Goal: Task Accomplishment & Management: Manage account settings

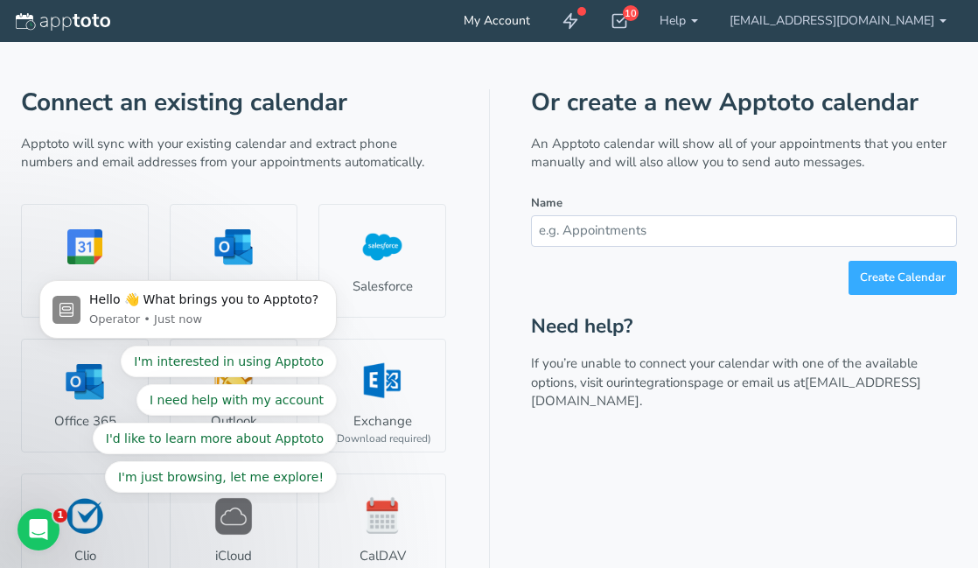
click at [546, 21] on link "My Account" at bounding box center [497, 21] width 98 height 42
click at [579, 22] on icon at bounding box center [570, 20] width 17 height 17
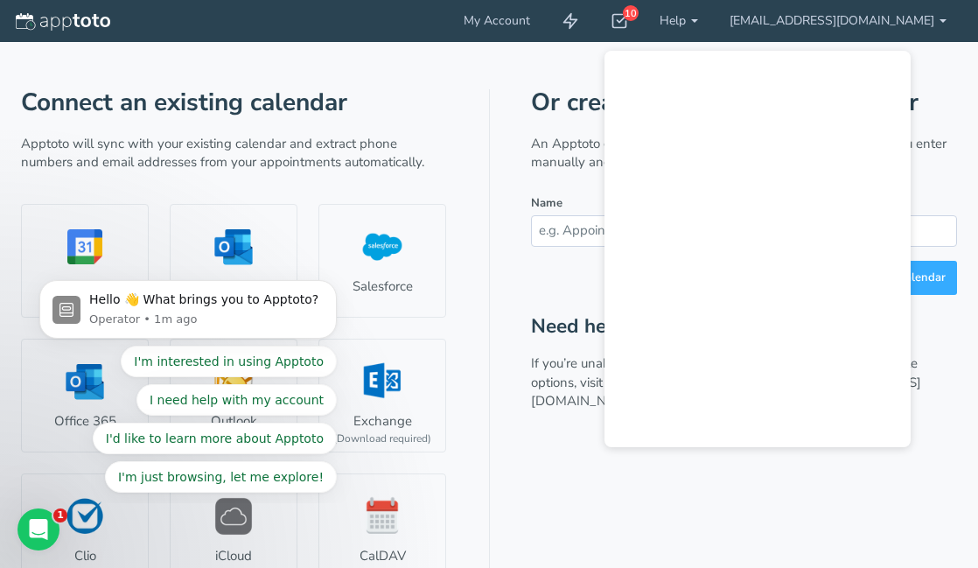
click at [473, 348] on div "Connect an existing calendar Apptoto will sync with your existing calendar and …" at bounding box center [489, 387] width 936 height 690
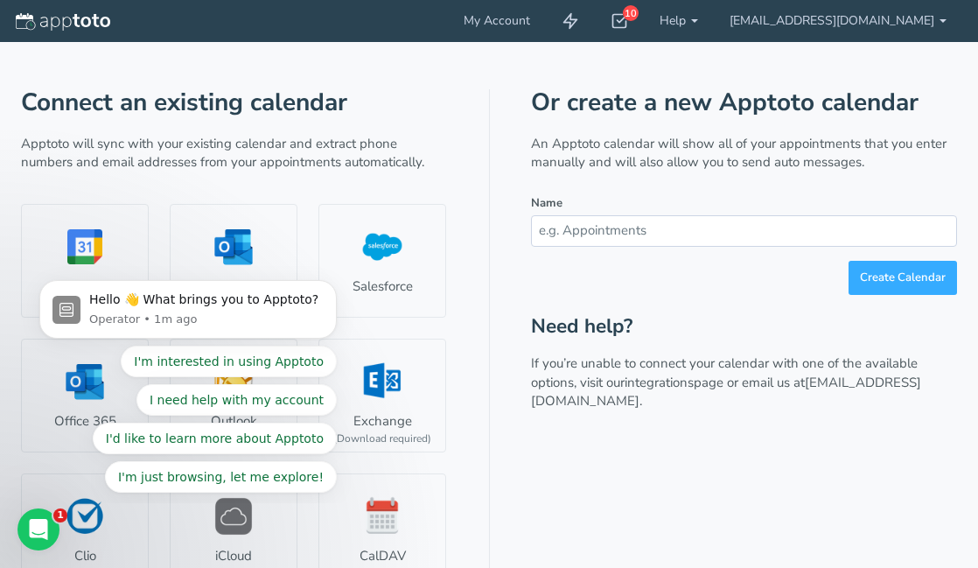
click at [59, 24] on img at bounding box center [63, 21] width 94 height 17
click at [940, 20] on b at bounding box center [943, 20] width 7 height 3
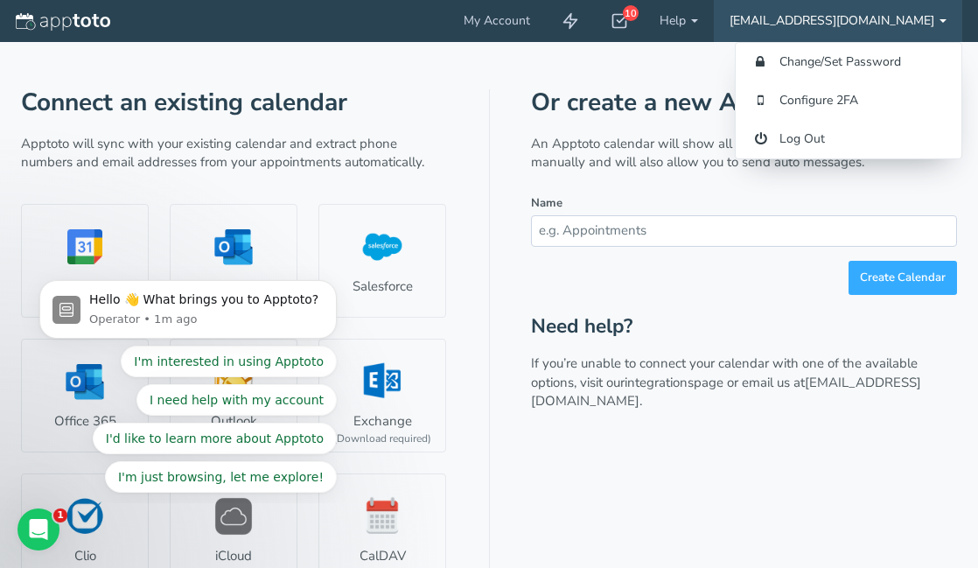
click at [962, 17] on header "My Account 10 Getting Started Checklist Hide completed Refresh Remove Checklist…" at bounding box center [489, 21] width 978 height 42
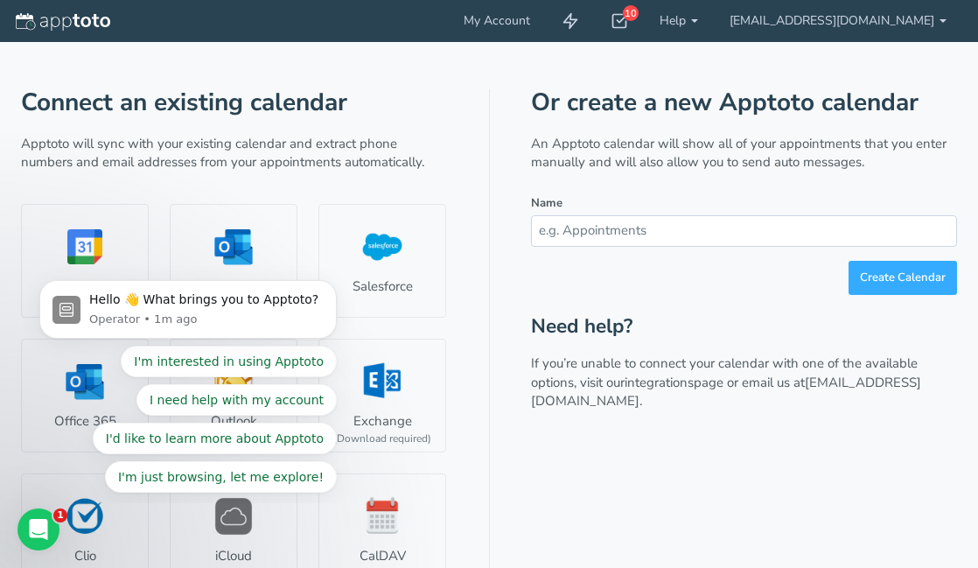
click at [810, 232] on input "text" at bounding box center [744, 230] width 426 height 31
click at [915, 274] on button "Create Calendar" at bounding box center [903, 278] width 108 height 34
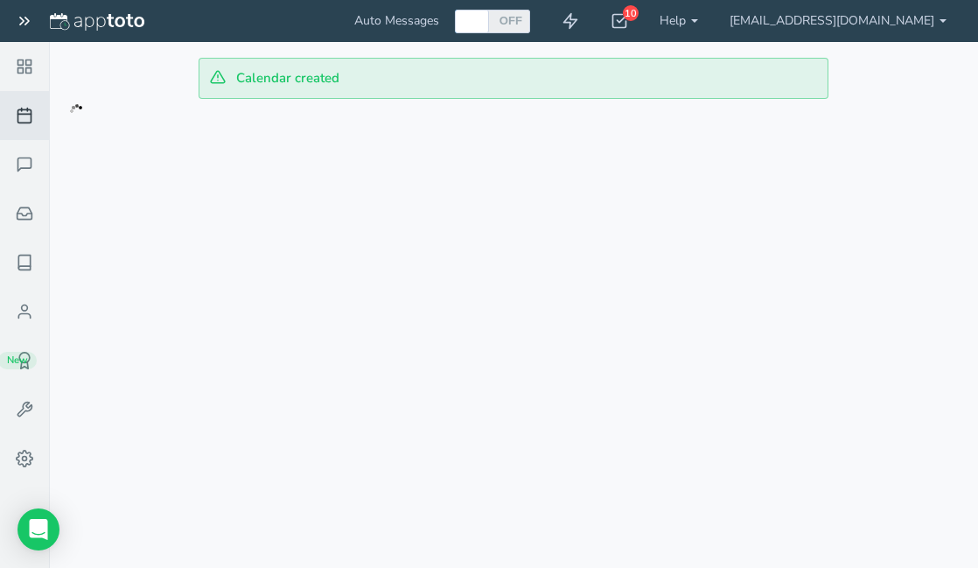
checkbox input "true"
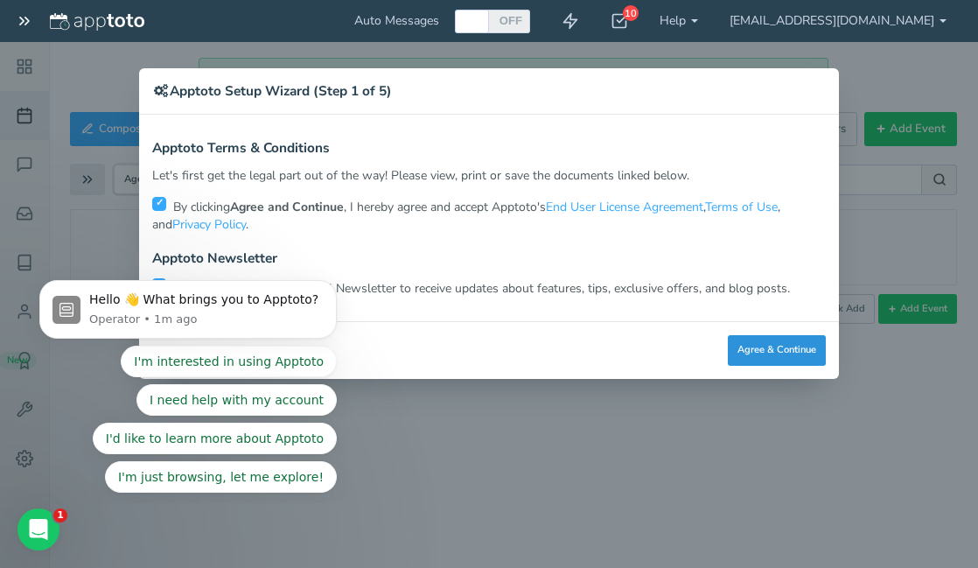
click at [773, 346] on button "Agree & Continue" at bounding box center [777, 350] width 98 height 31
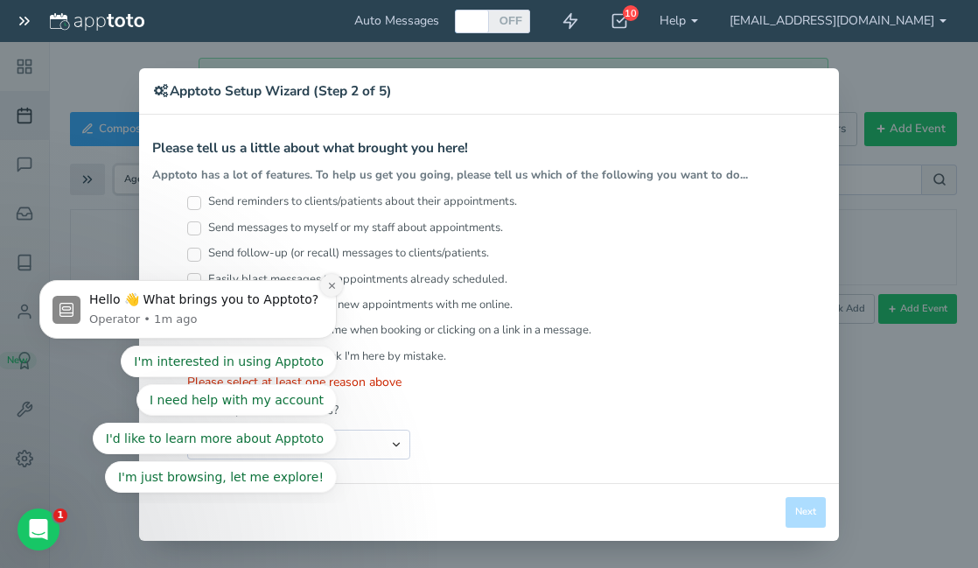
click at [330, 287] on icon "Dismiss notification" at bounding box center [332, 286] width 10 height 10
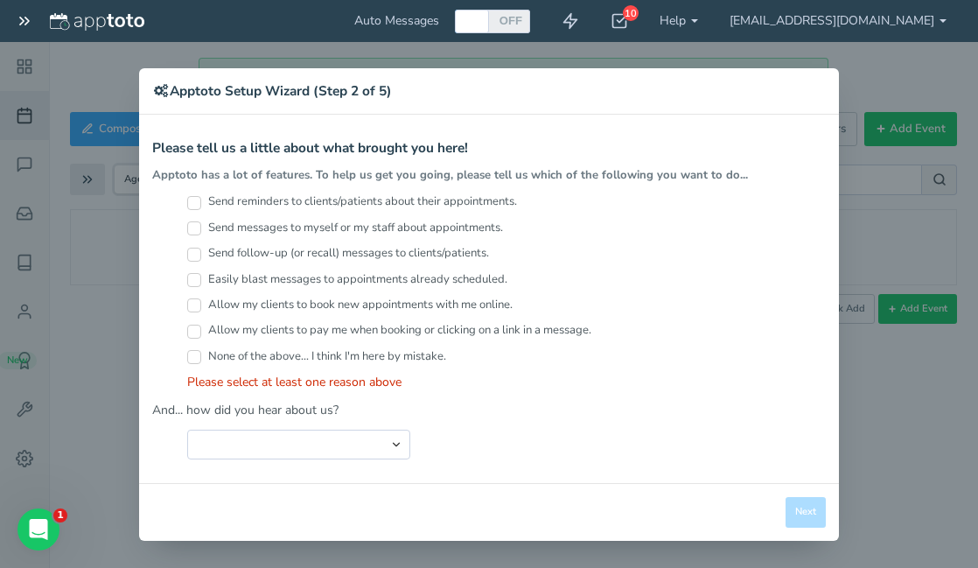
click at [195, 201] on input "Send reminders to clients/patients about their appointments." at bounding box center [194, 203] width 14 height 14
checkbox input "true"
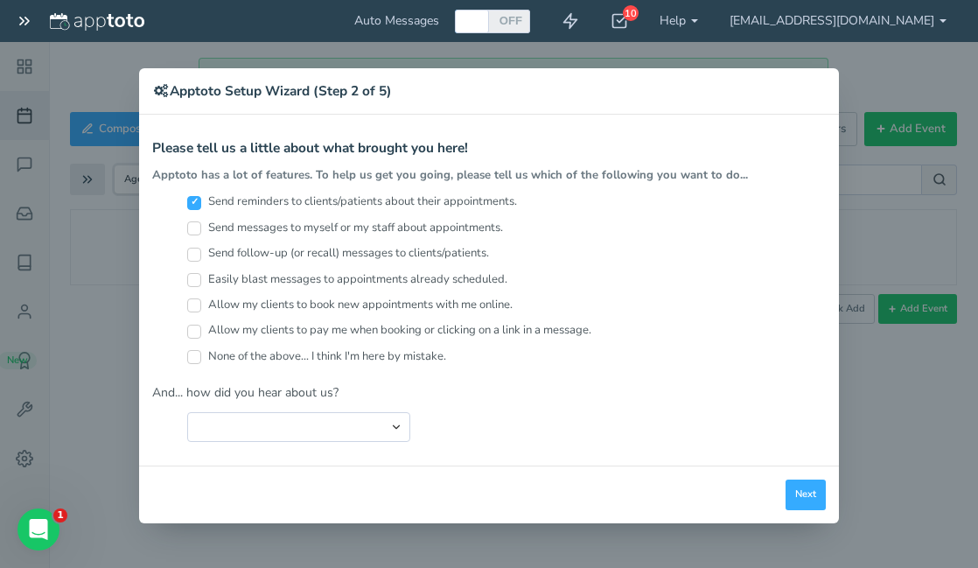
click at [192, 227] on input "Send messages to myself or my staff about appointments." at bounding box center [194, 228] width 14 height 14
checkbox input "true"
click at [194, 251] on input "Send follow-up (or recall) messages to clients/patients." at bounding box center [194, 255] width 14 height 14
checkbox input "true"
click at [192, 277] on input "Easily blast messages to appointments already scheduled." at bounding box center [194, 280] width 14 height 14
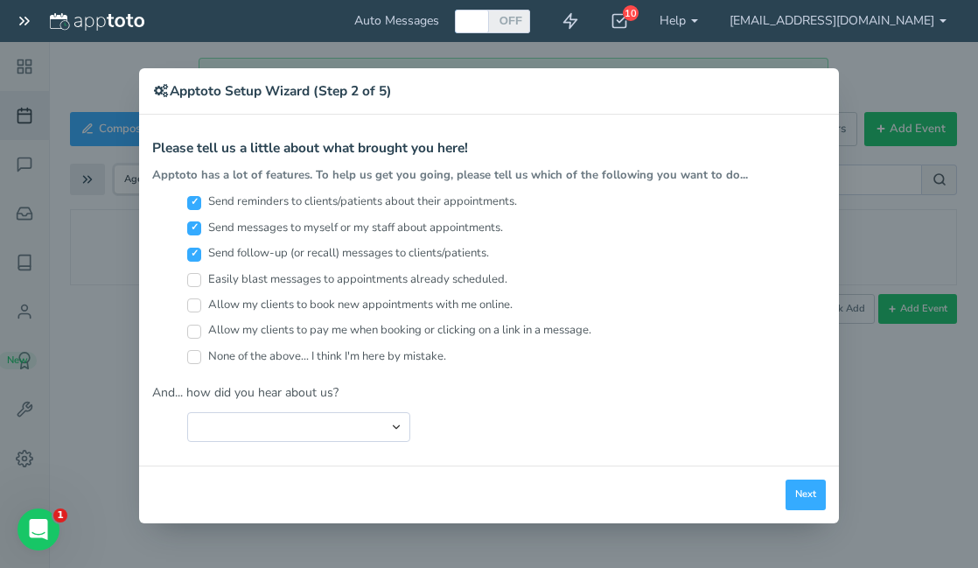
checkbox input "true"
click at [196, 298] on input "Allow my clients to book new appointments with me online." at bounding box center [194, 305] width 14 height 14
checkbox input "true"
click at [199, 325] on input "Allow my clients to pay me when booking or clicking on a link in a message." at bounding box center [194, 332] width 14 height 14
checkbox input "true"
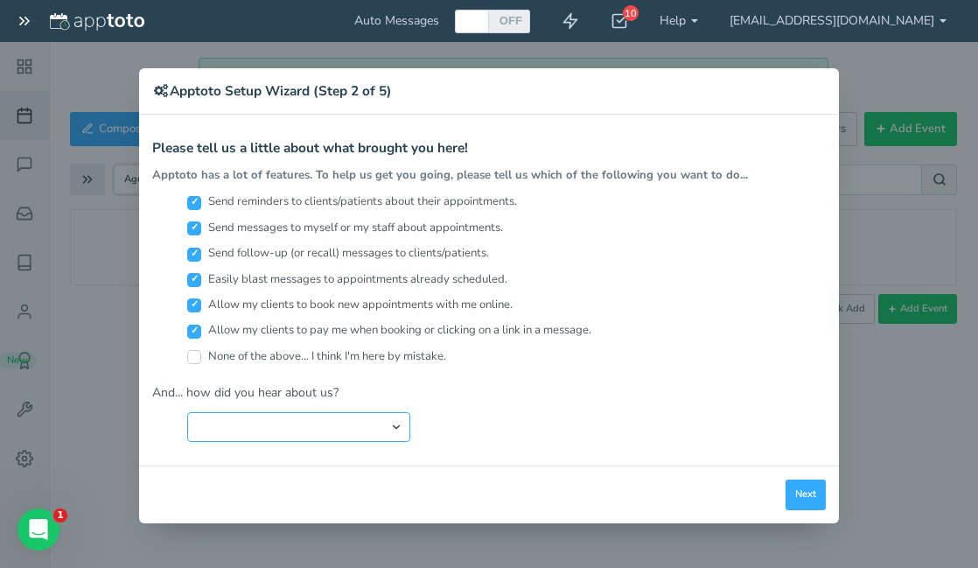
select select "string:Other"
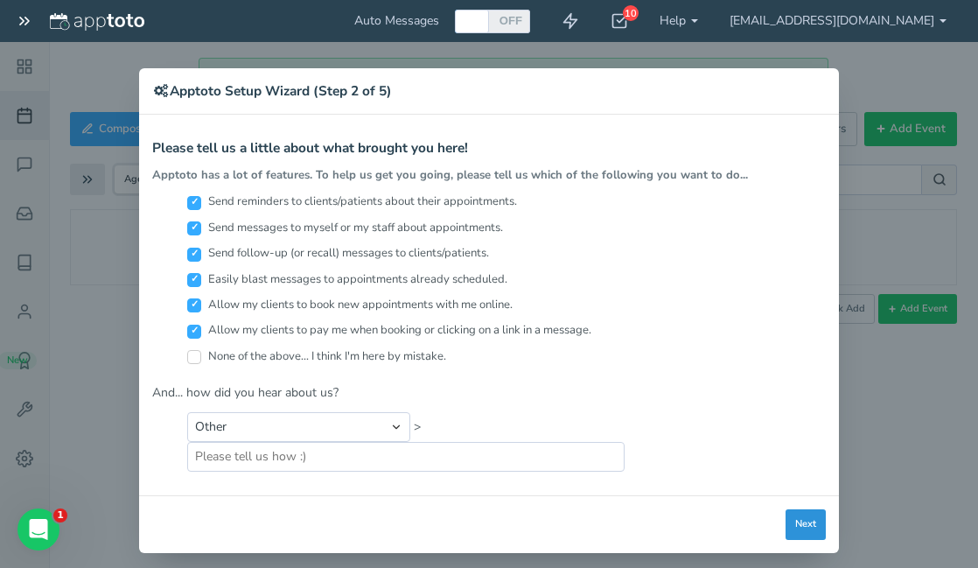
click at [813, 514] on button "Next" at bounding box center [806, 524] width 40 height 31
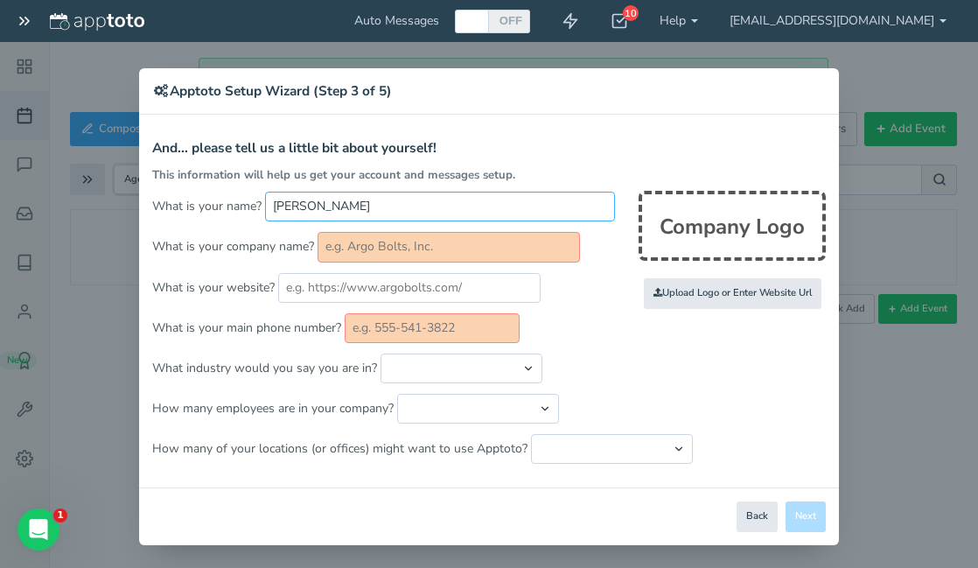
drag, startPoint x: 450, startPoint y: 206, endPoint x: 213, endPoint y: 160, distance: 241.6
click at [213, 160] on form "And... please tell us a little bit about yourself! This information will help u…" at bounding box center [489, 302] width 674 height 323
type input "Devon Delaney"
click at [231, 237] on p "What is your company name?" at bounding box center [489, 247] width 674 height 30
click at [367, 244] on input "text" at bounding box center [449, 247] width 262 height 30
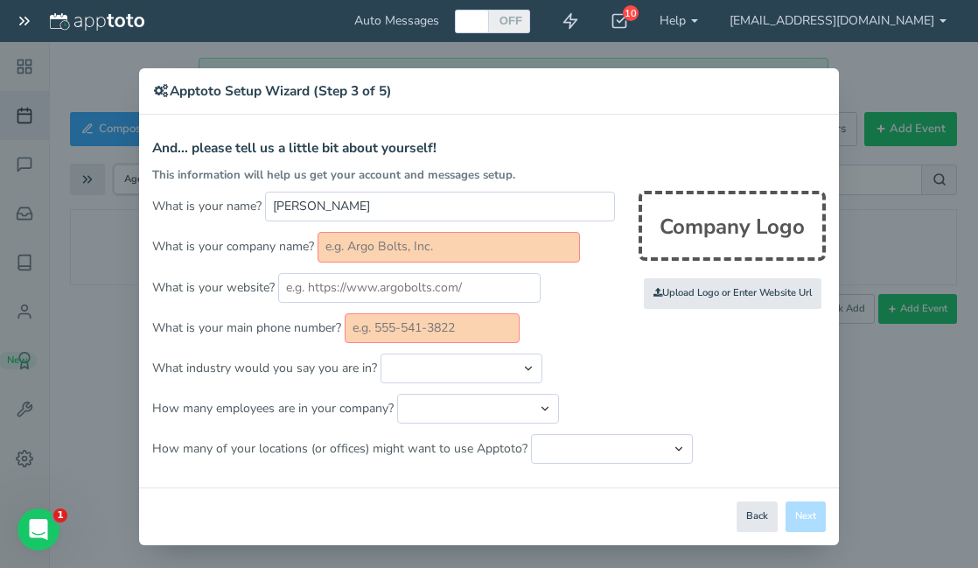
click at [534, 242] on input "text" at bounding box center [449, 247] width 262 height 30
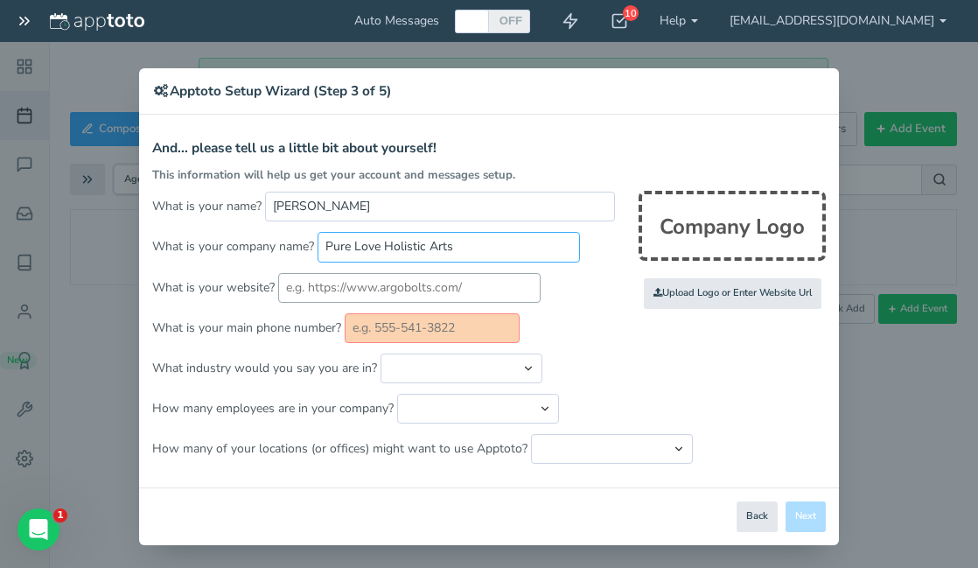
type input "Pure Love Holistic Arts"
click at [483, 289] on input "text" at bounding box center [409, 288] width 262 height 30
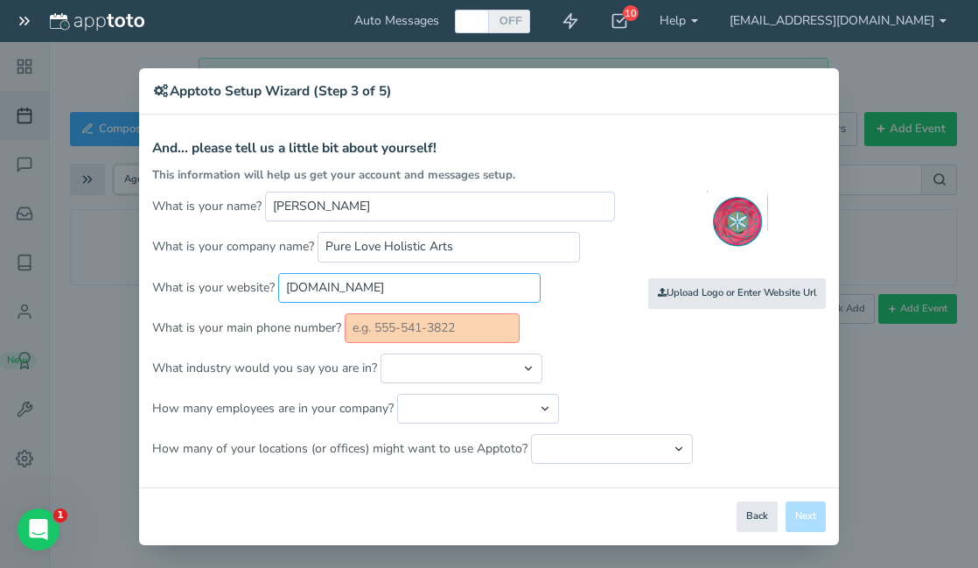
type input "onepure.love"
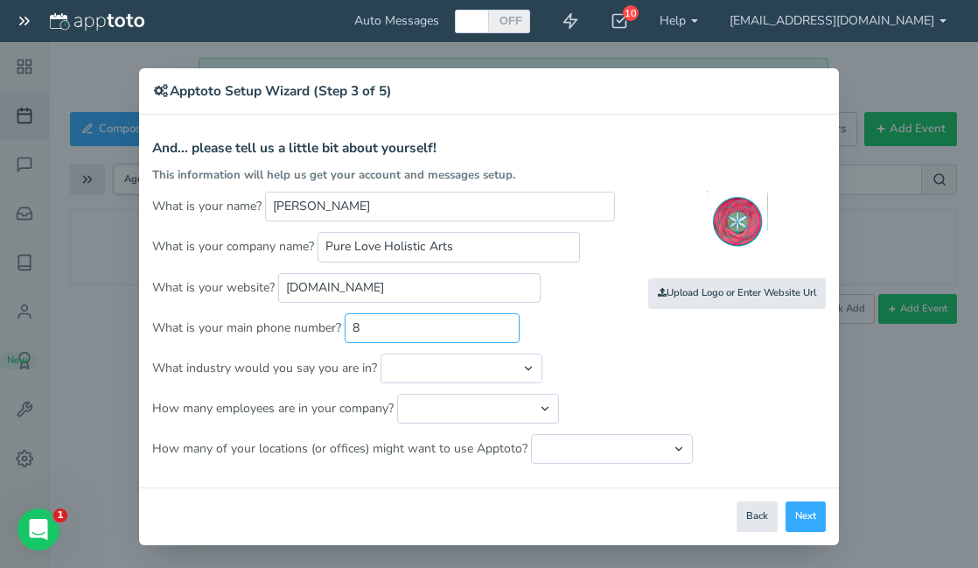
type input "80"
type input "8055158732"
select select "string:Education - Tutoring"
select select "string:1"
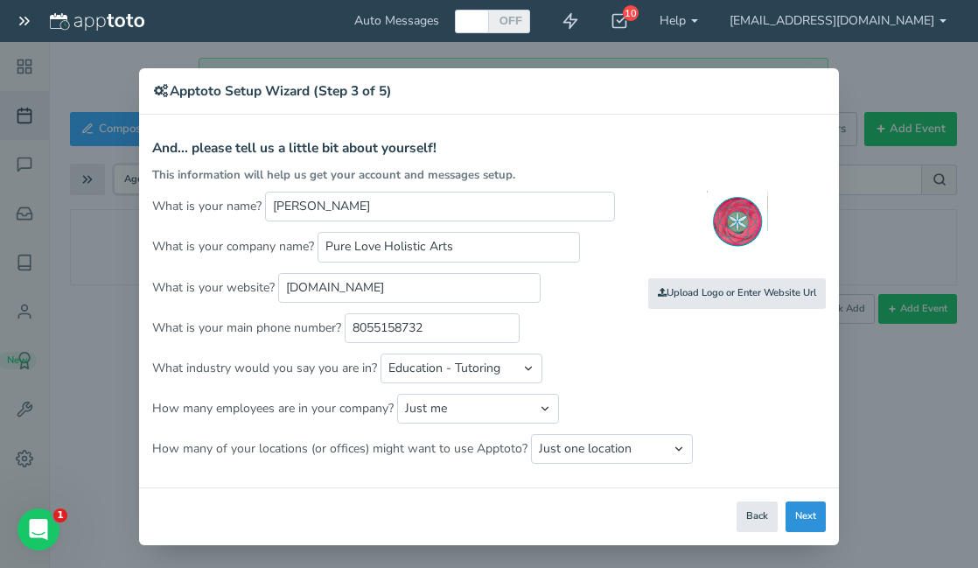
click at [802, 515] on button "Next" at bounding box center [806, 516] width 40 height 31
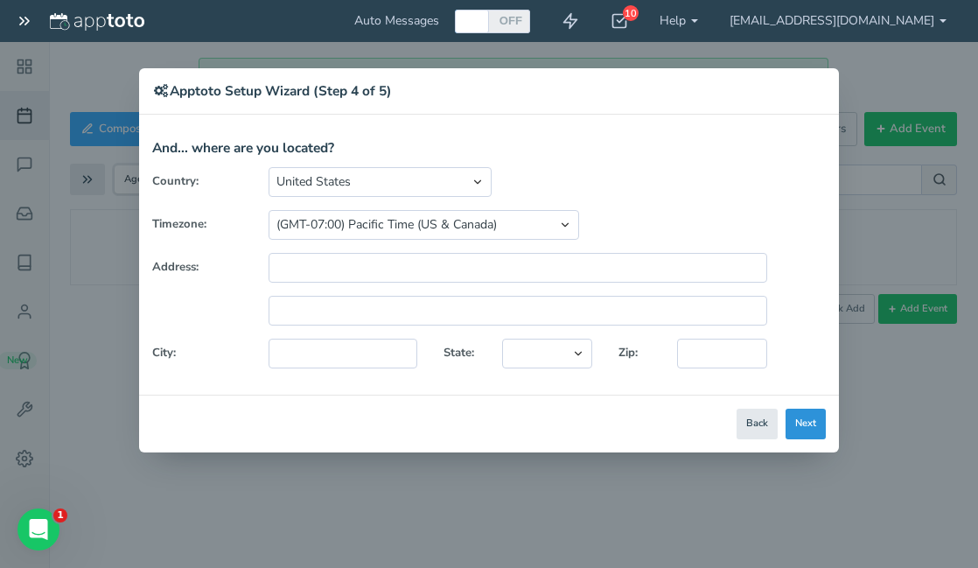
click at [806, 426] on button "Next" at bounding box center [806, 424] width 40 height 31
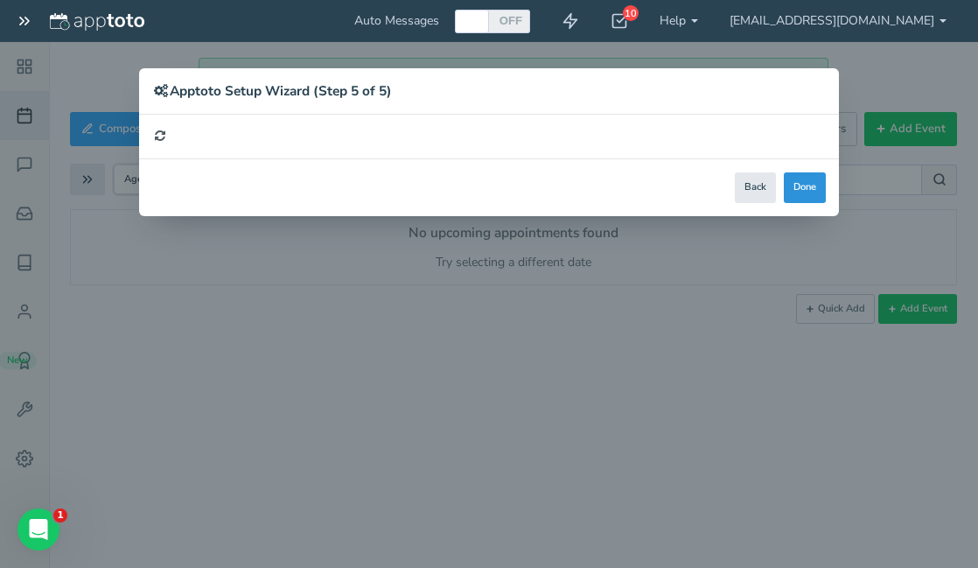
click at [812, 187] on button "Done" at bounding box center [805, 187] width 42 height 31
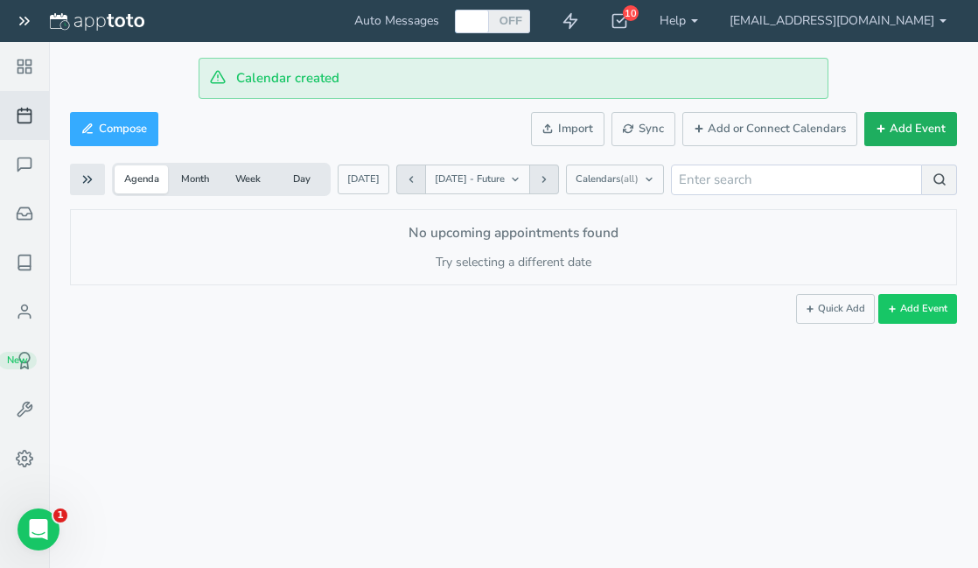
click at [916, 127] on button "Add Event" at bounding box center [910, 129] width 93 height 34
type input "2025-09-04"
type input "10:00am"
type input "2025-09-04"
type input "11:00am"
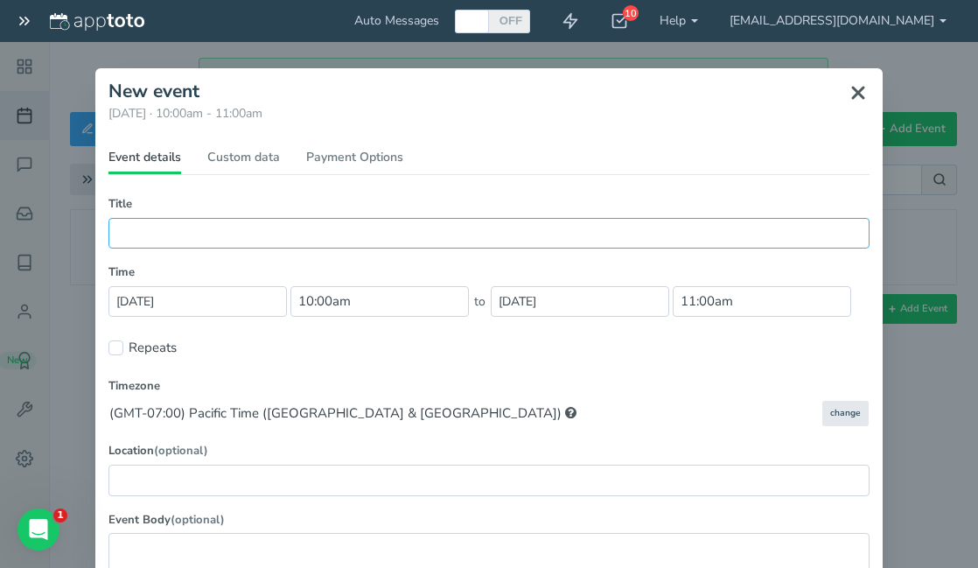
click at [291, 233] on input "text" at bounding box center [488, 233] width 761 height 31
type input "S"
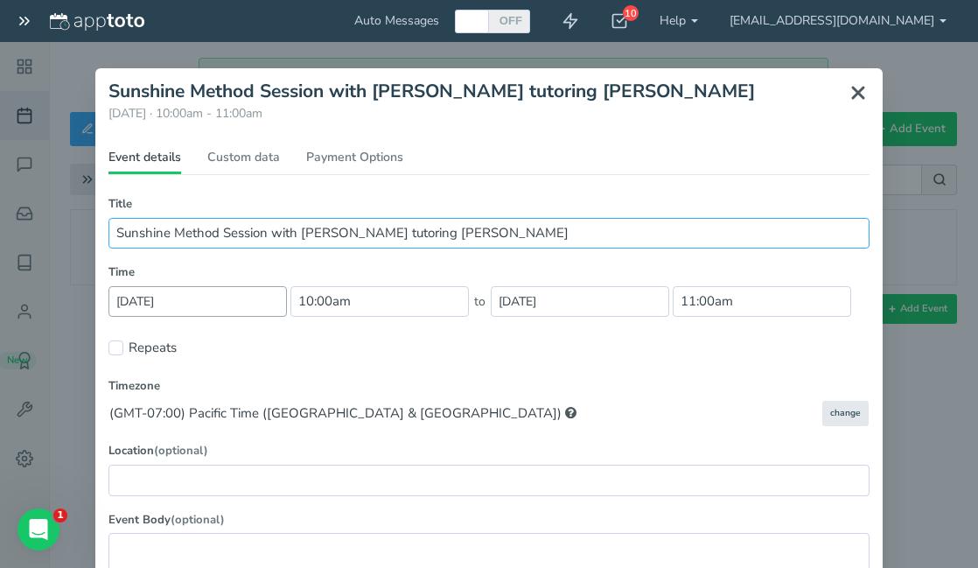
type input "Sunshine Method Session with Devon tutoring Leticia"
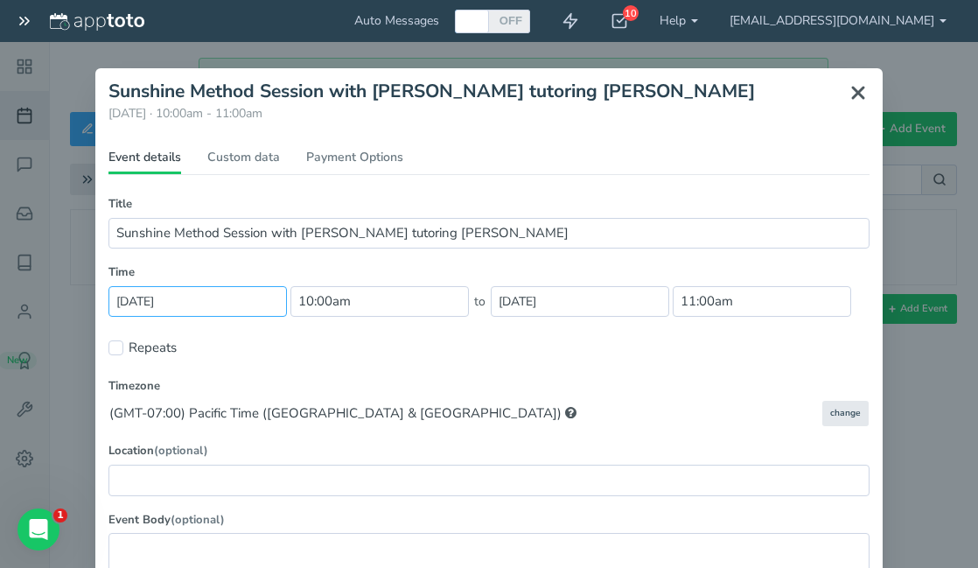
click at [196, 303] on input "2025-09-04" at bounding box center [197, 301] width 178 height 31
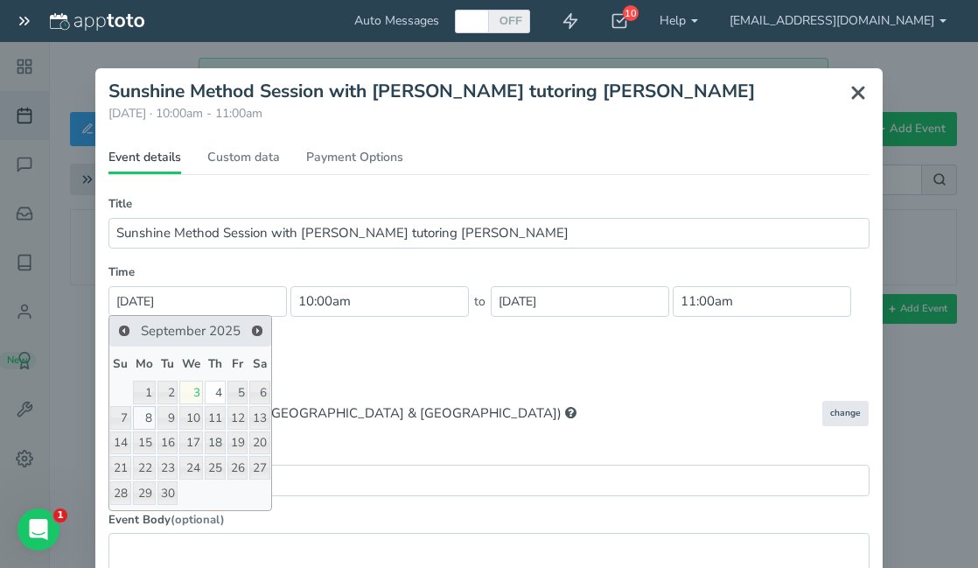
click at [150, 425] on link "8" at bounding box center [144, 418] width 23 height 24
type input "2025-09-08"
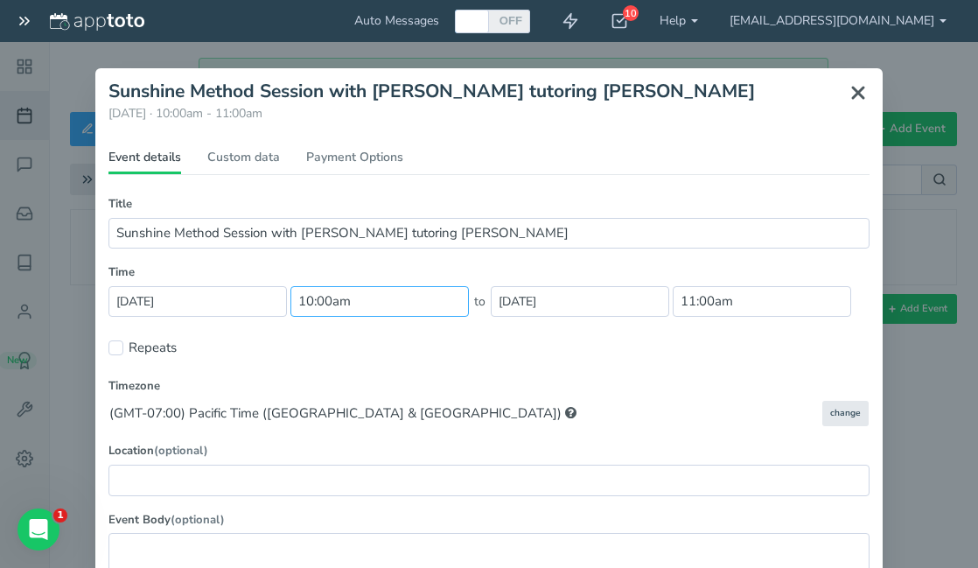
scroll to position [560, 0]
click at [346, 294] on input "10:00am" at bounding box center [379, 301] width 178 height 31
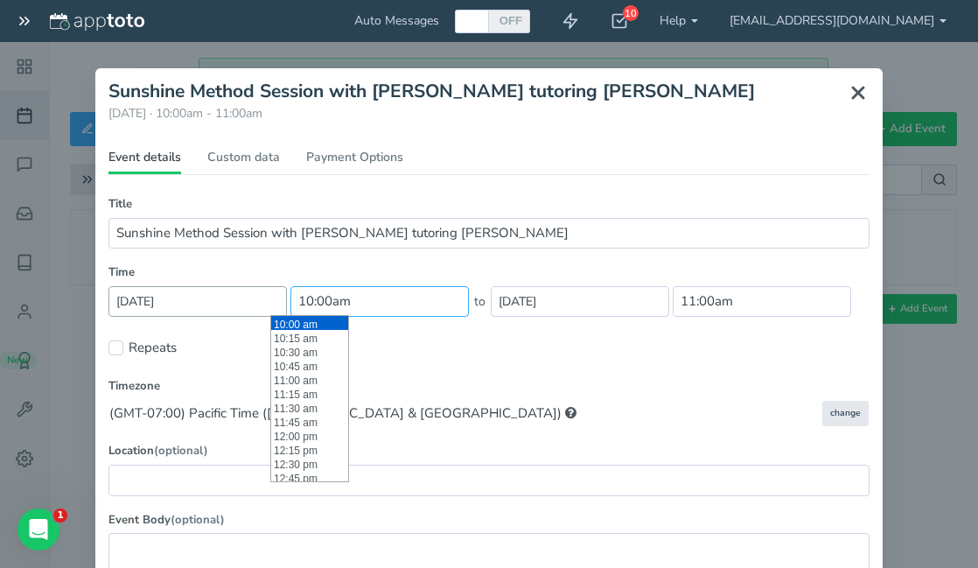
drag, startPoint x: 346, startPoint y: 294, endPoint x: 265, endPoint y: 294, distance: 81.4
click at [265, 294] on span "2025-09-08 10:00am" at bounding box center [291, 301] width 366 height 31
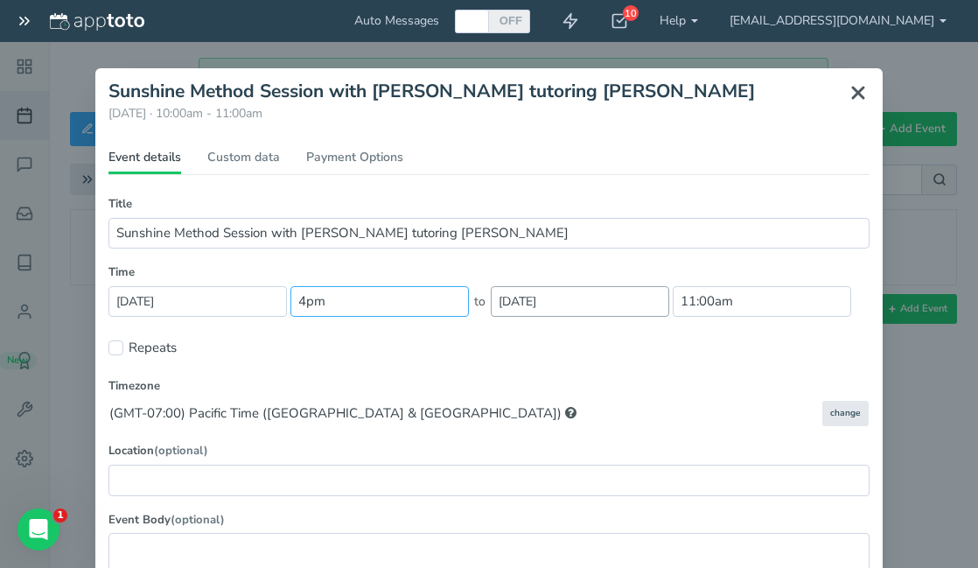
type input "4pm"
click at [570, 303] on input "2025-09-08" at bounding box center [580, 301] width 178 height 31
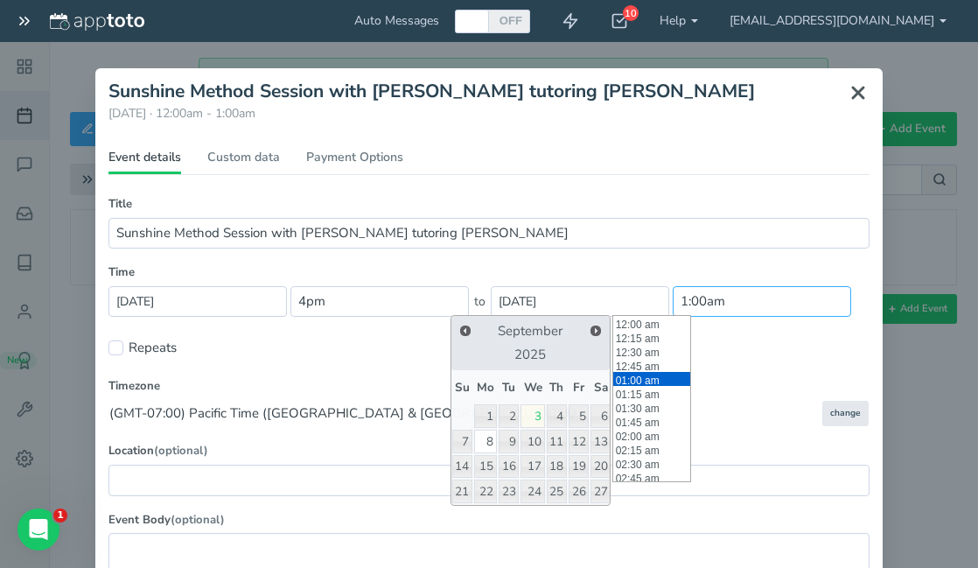
scroll to position [56, 0]
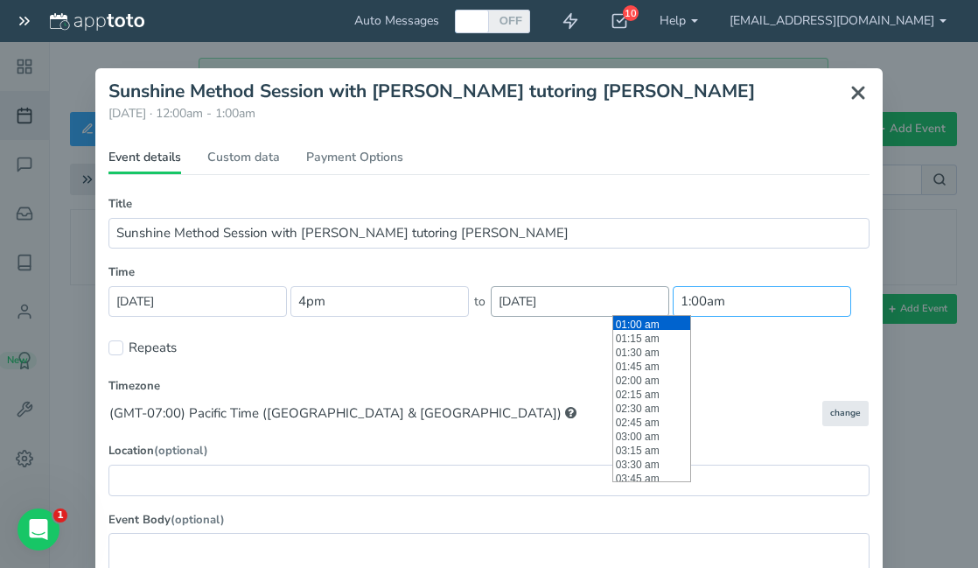
drag, startPoint x: 672, startPoint y: 303, endPoint x: 605, endPoint y: 297, distance: 66.8
click at [605, 297] on span "2025-09-08 1:00am" at bounding box center [669, 301] width 366 height 31
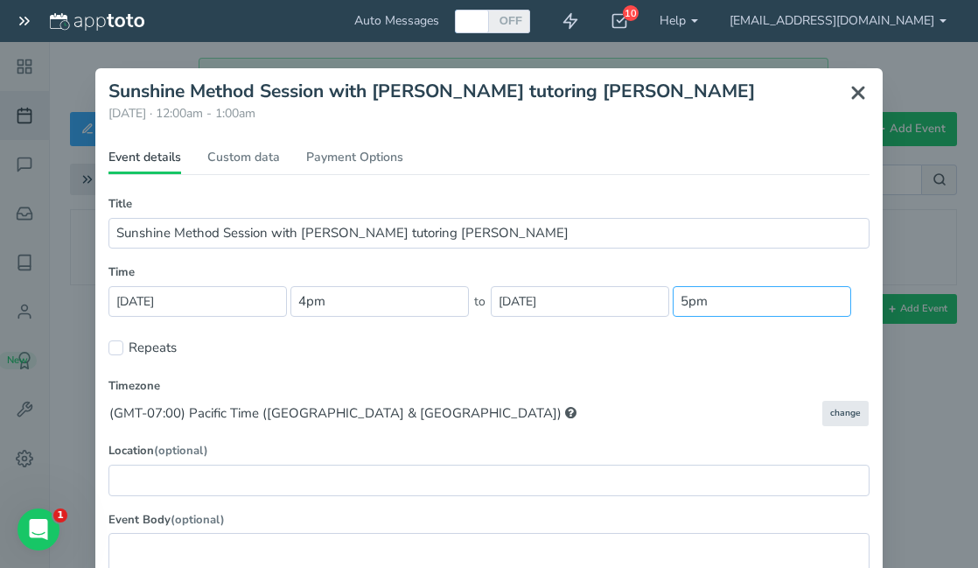
type input "5pm"
click at [532, 345] on div "Repeats" at bounding box center [488, 347] width 761 height 30
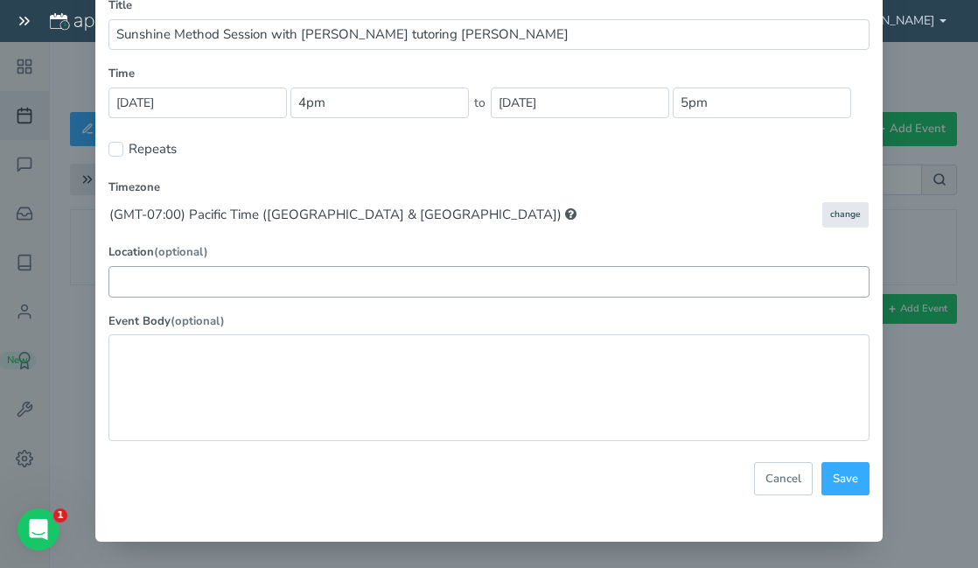
scroll to position [199, 0]
click at [380, 282] on input "text" at bounding box center [488, 281] width 761 height 31
type input "S"
type input "Lesson Space"
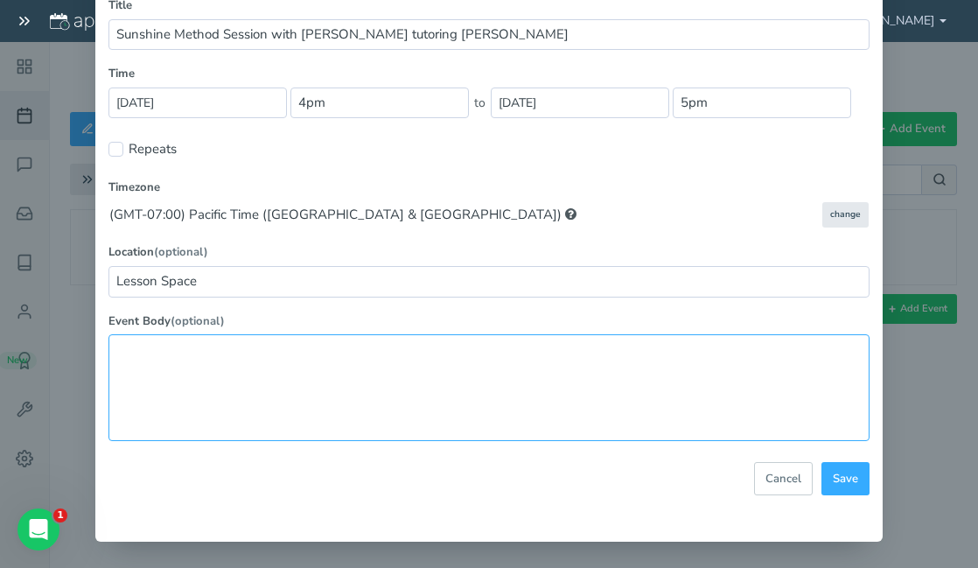
click at [355, 367] on textarea at bounding box center [488, 387] width 761 height 106
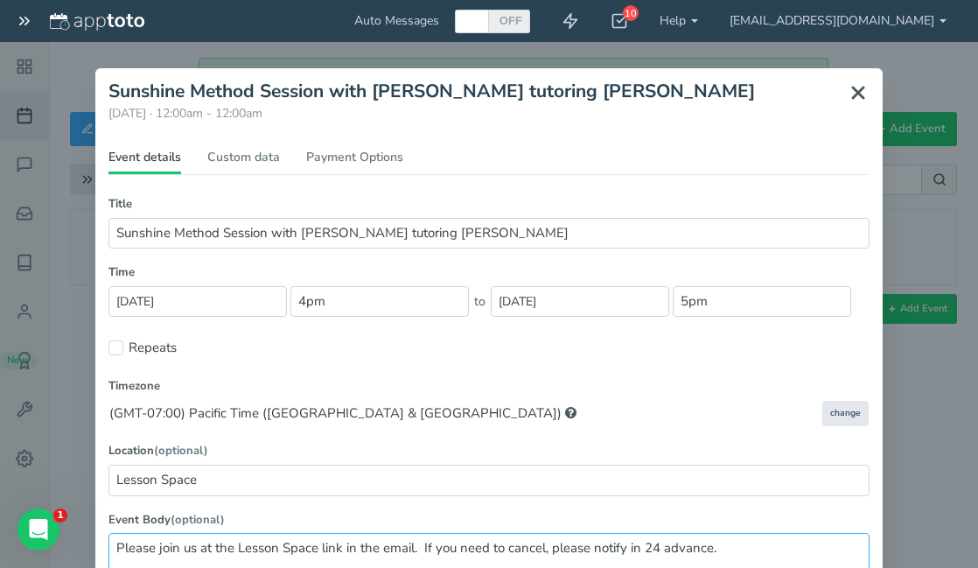
scroll to position [0, 0]
type textarea "Please join us at the Lesson Space link in the email. If you need to cancel, pl…"
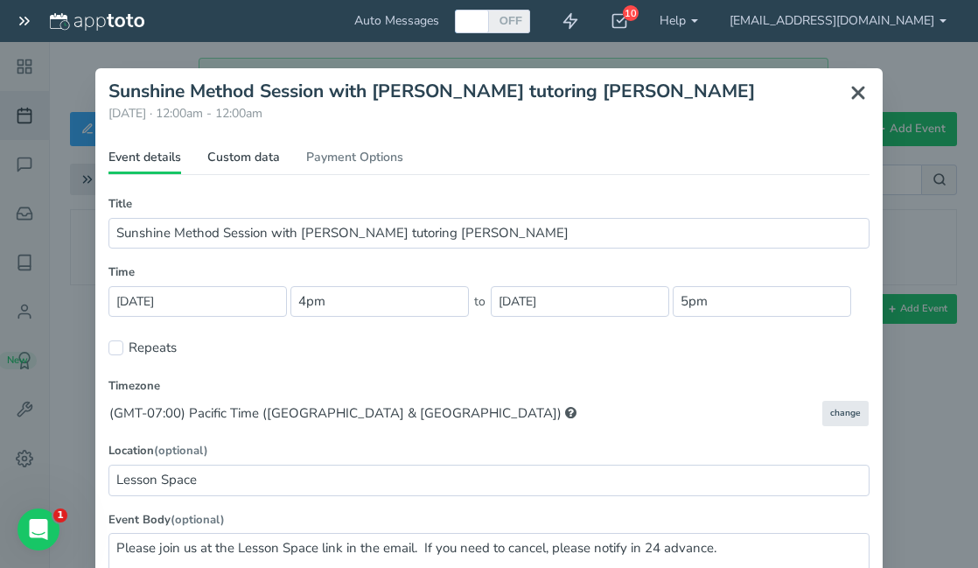
click at [243, 160] on link "Custom data" at bounding box center [243, 161] width 73 height 25
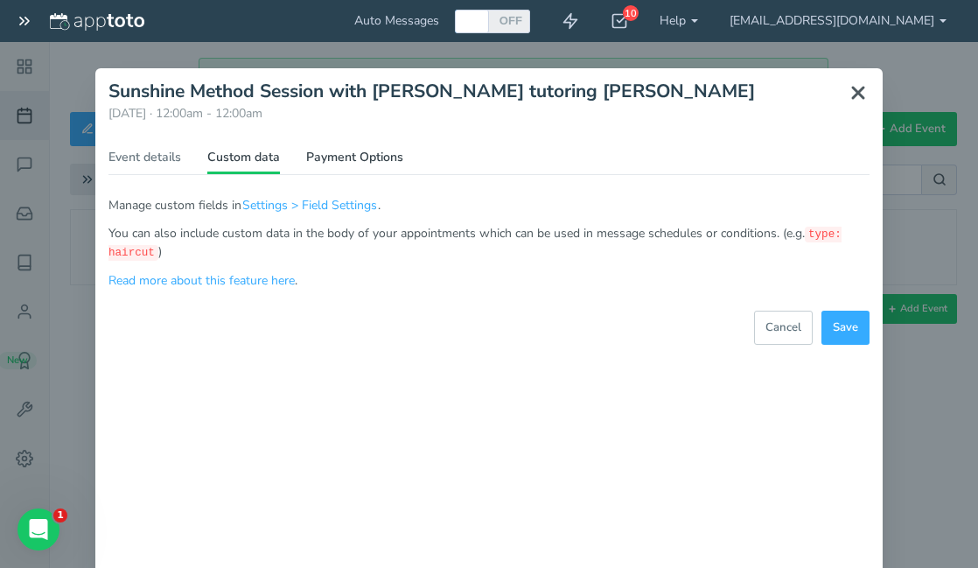
click at [381, 166] on link "Payment Options" at bounding box center [354, 161] width 97 height 25
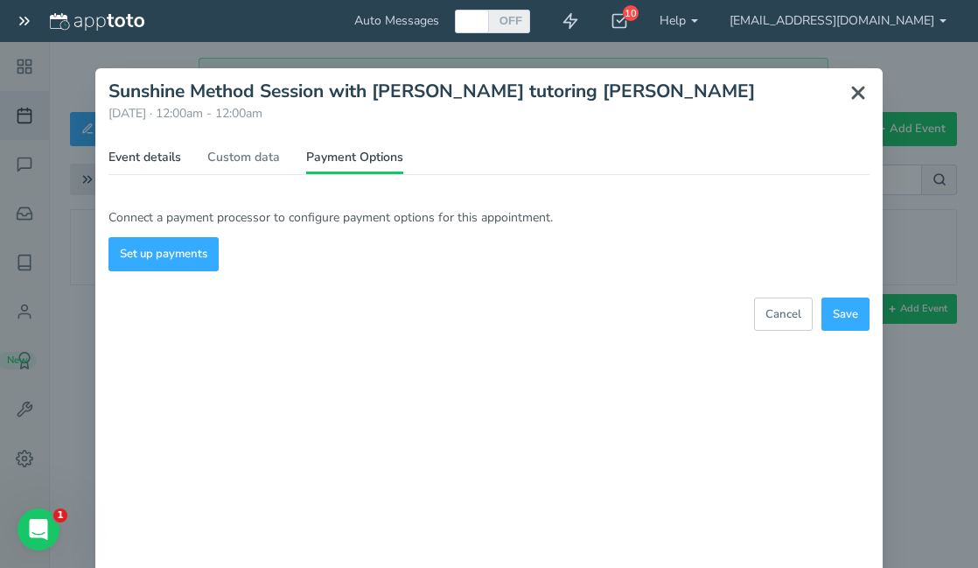
click at [142, 155] on link "Event details" at bounding box center [144, 161] width 73 height 25
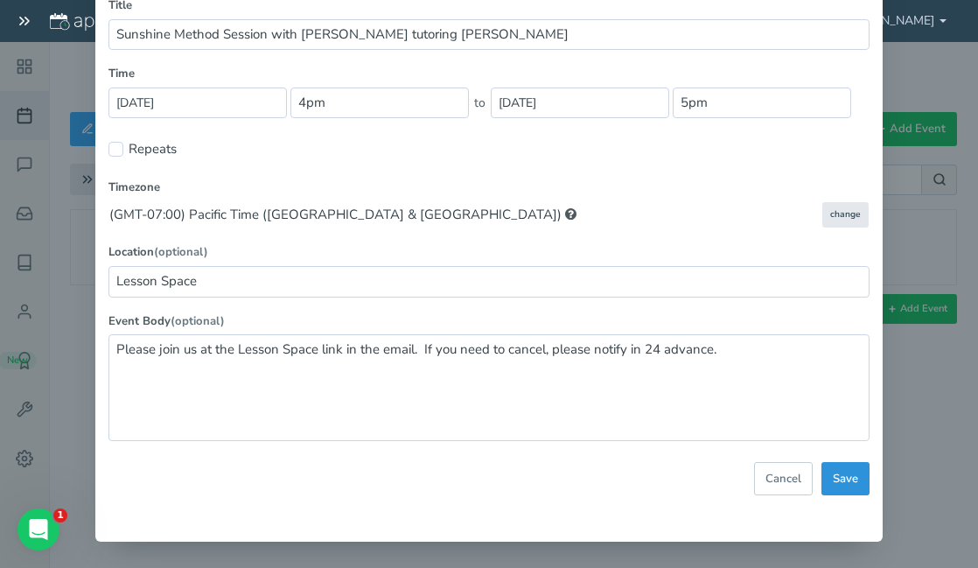
scroll to position [199, 0]
click at [851, 477] on span "Save" at bounding box center [845, 479] width 25 height 17
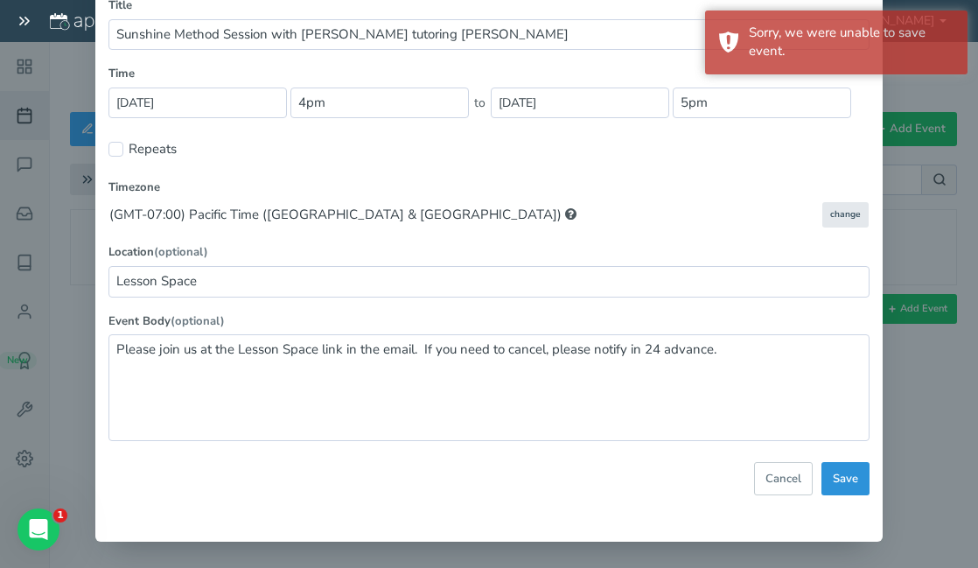
click at [847, 476] on span "Save" at bounding box center [845, 479] width 25 height 17
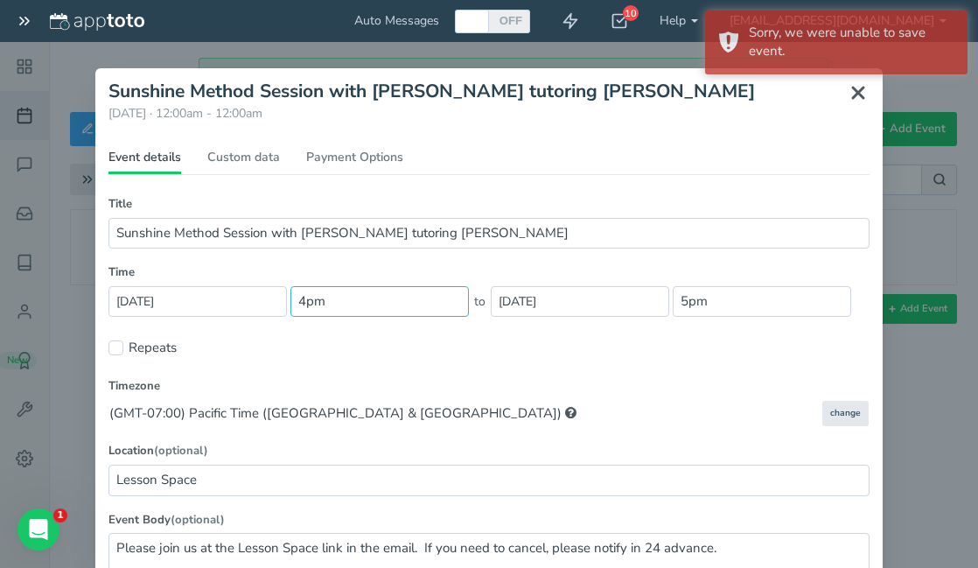
scroll to position [0, 0]
click at [353, 293] on input "4pm" at bounding box center [379, 301] width 178 height 31
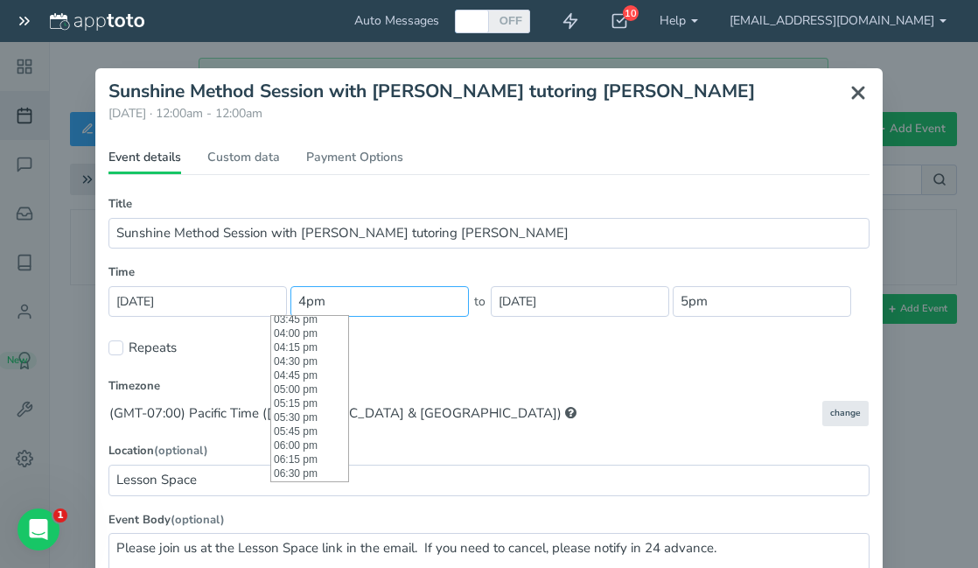
scroll to position [886, 0]
click at [297, 337] on li "04:00 pm" at bounding box center [309, 332] width 77 height 14
type input "04:00 pm"
type input "5:00pm"
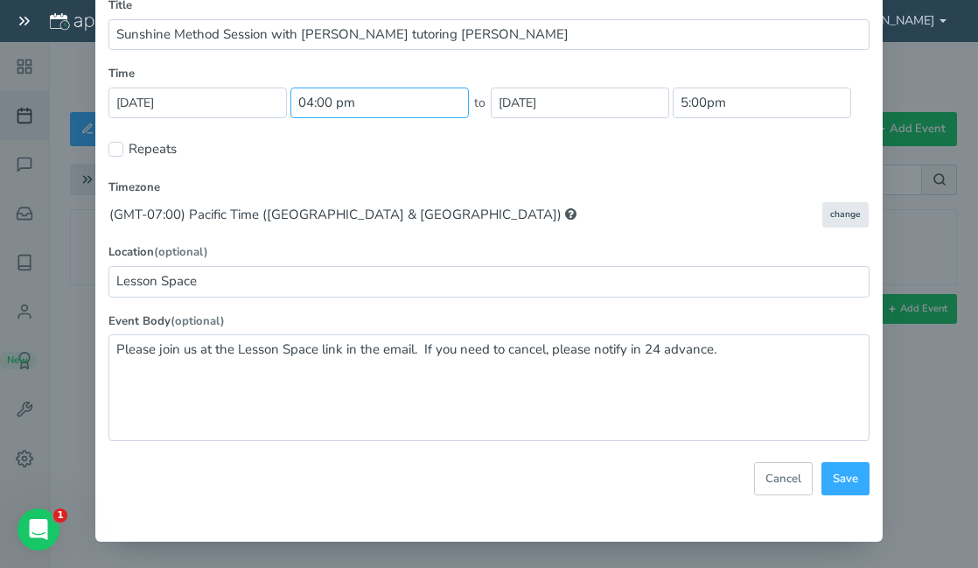
scroll to position [199, 0]
click at [834, 471] on span "Save" at bounding box center [845, 479] width 25 height 17
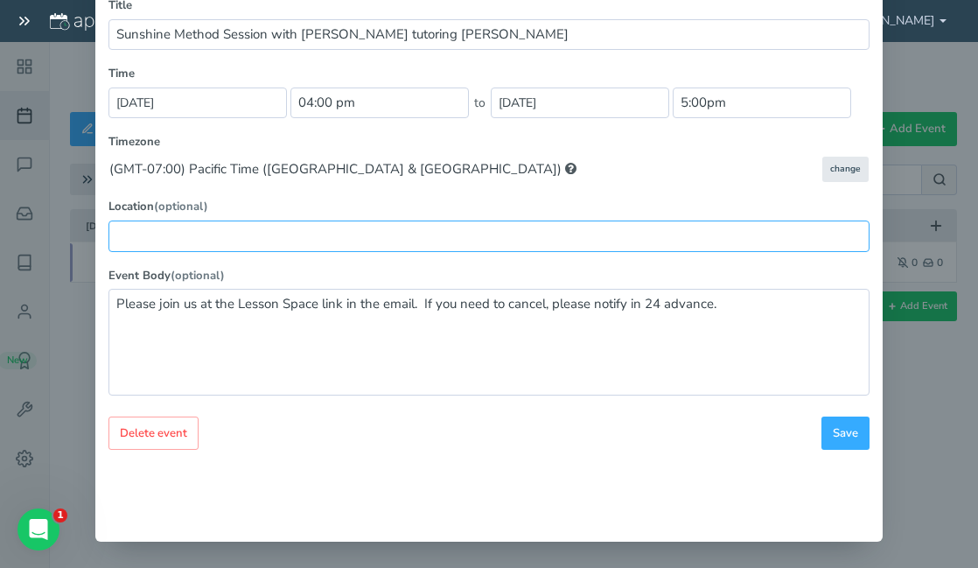
click at [565, 233] on input "text" at bounding box center [488, 235] width 761 height 31
type input "Lesson Space"
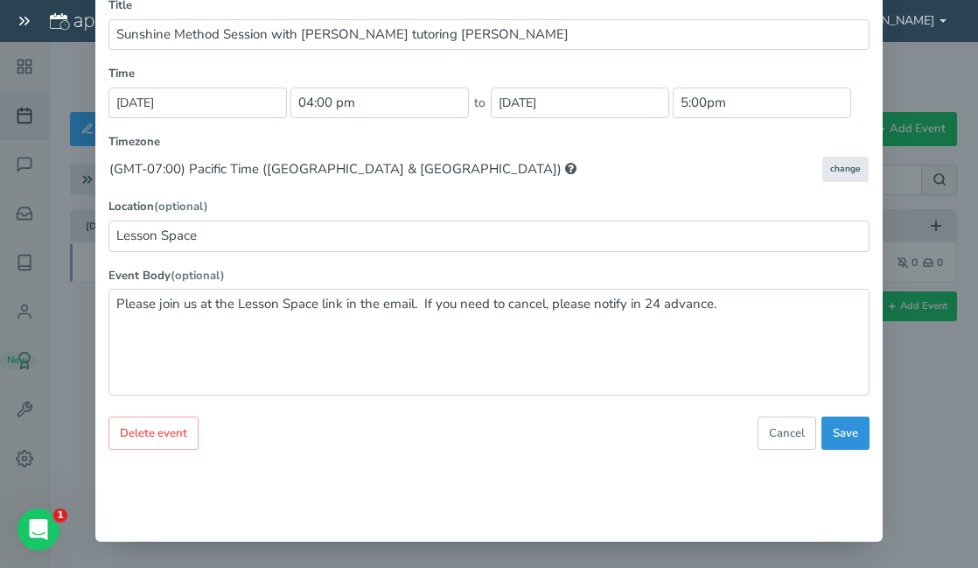
click at [844, 425] on span "Save" at bounding box center [845, 433] width 25 height 17
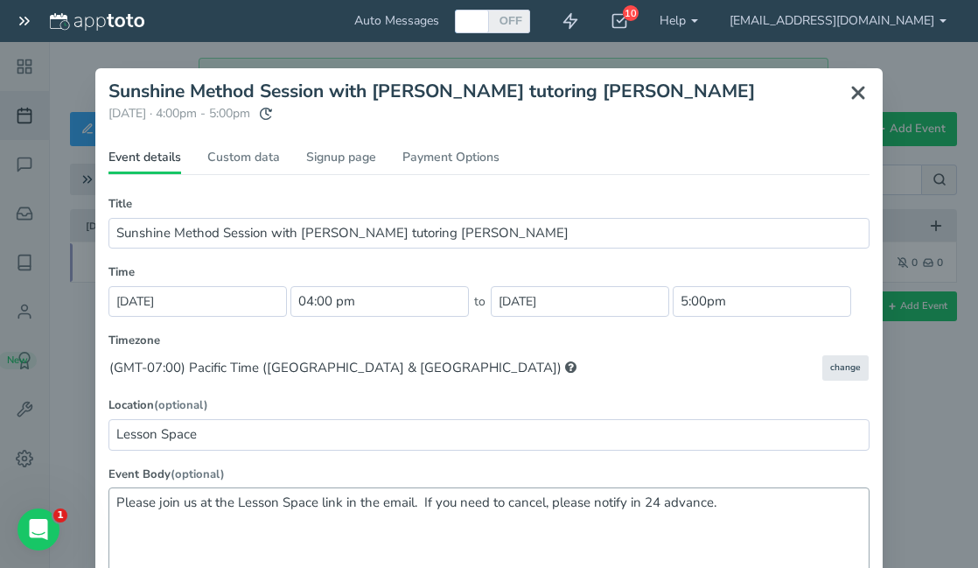
scroll to position [0, 0]
click at [333, 150] on link "Signup page" at bounding box center [341, 161] width 70 height 25
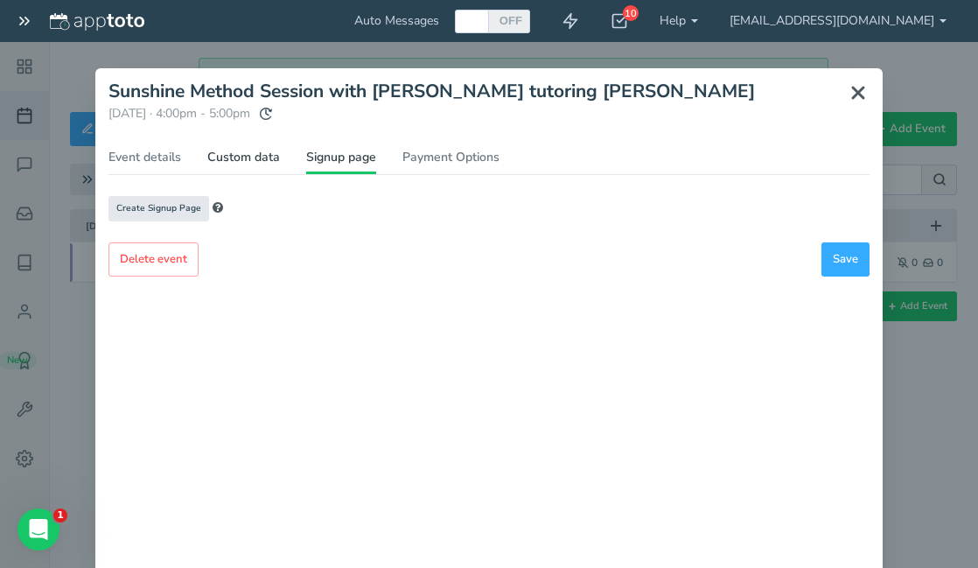
click at [227, 161] on link "Custom data" at bounding box center [243, 161] width 73 height 25
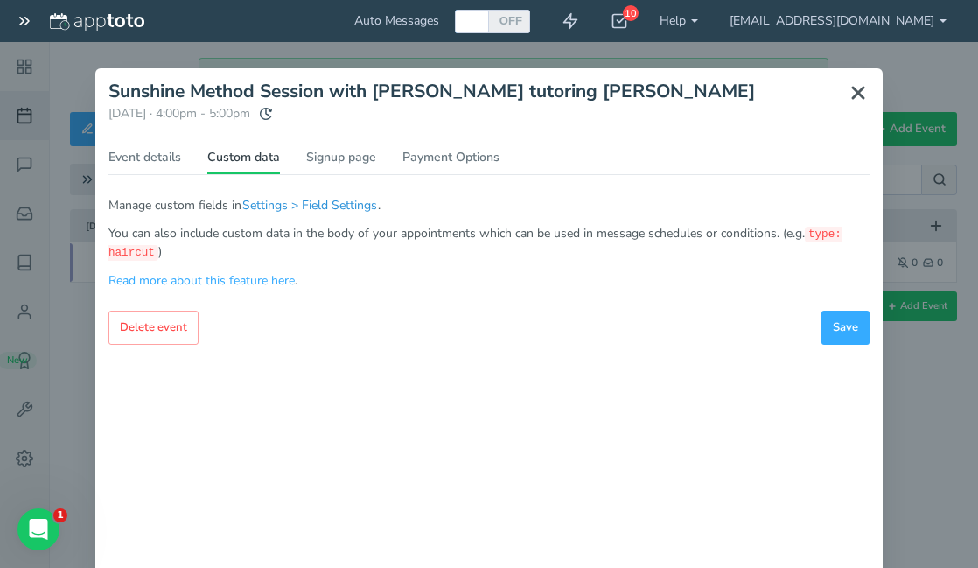
click at [332, 207] on button "Settings > Field Settings" at bounding box center [309, 205] width 136 height 18
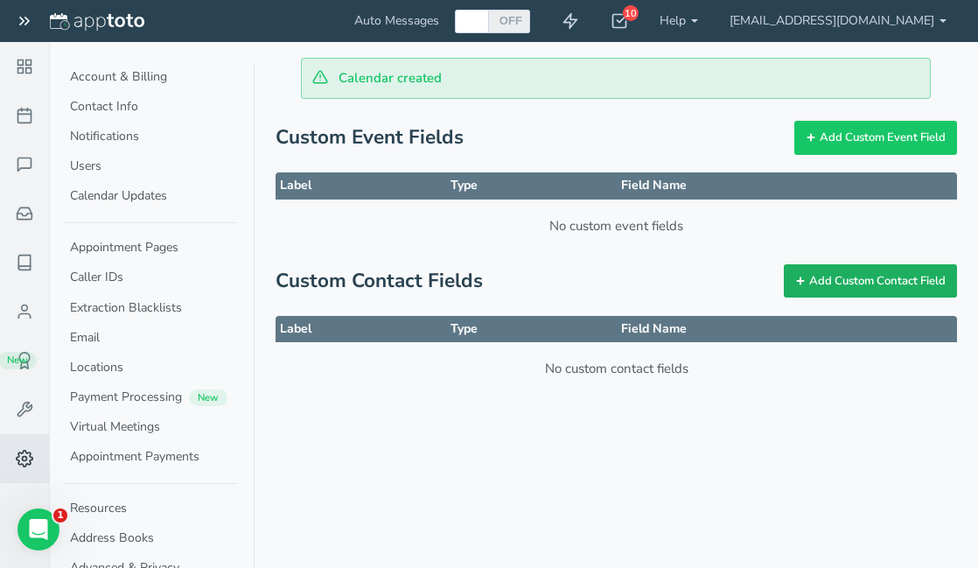
click at [863, 283] on button "Add Custom Contact Field" at bounding box center [870, 281] width 173 height 34
select select "string:string"
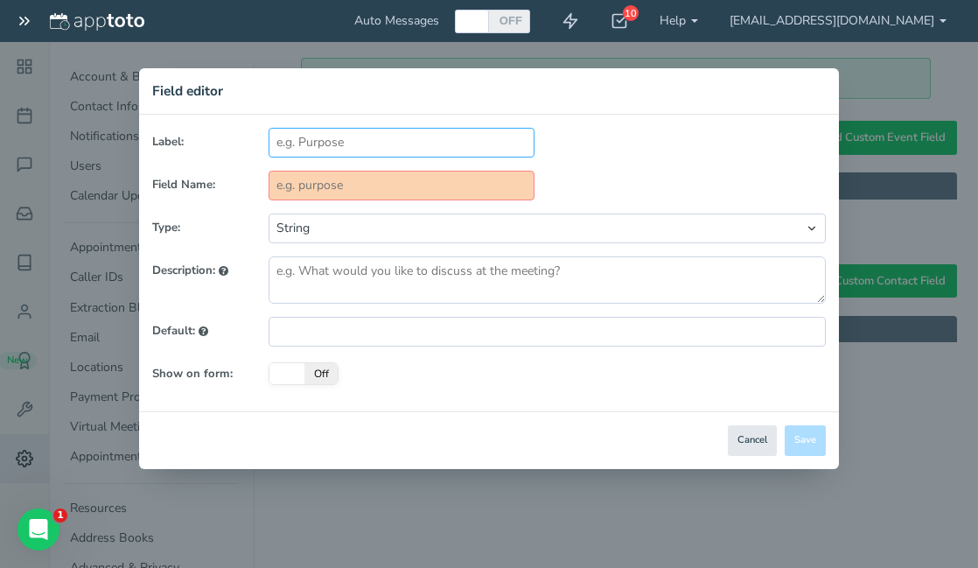
type input "S"
type input "s"
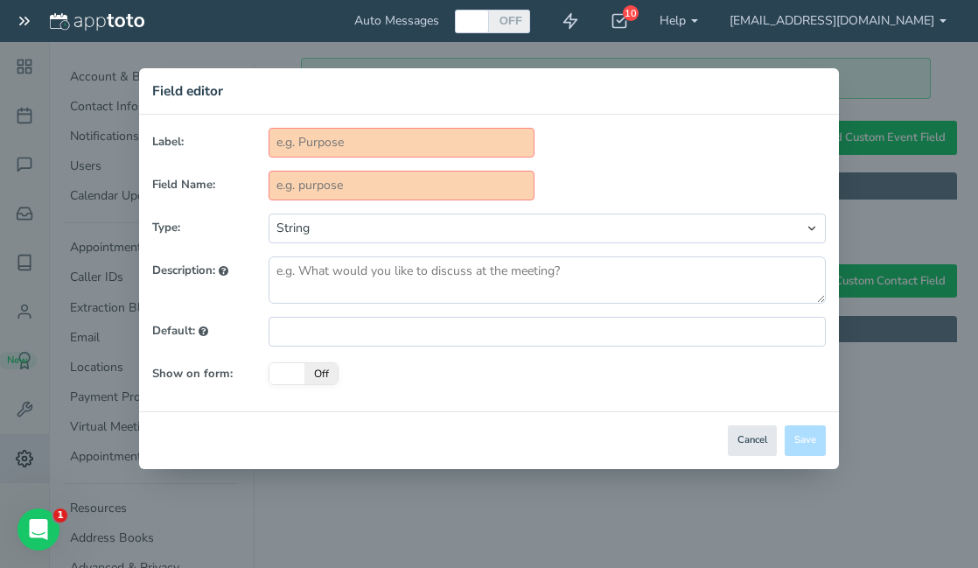
type input "L"
type input "l"
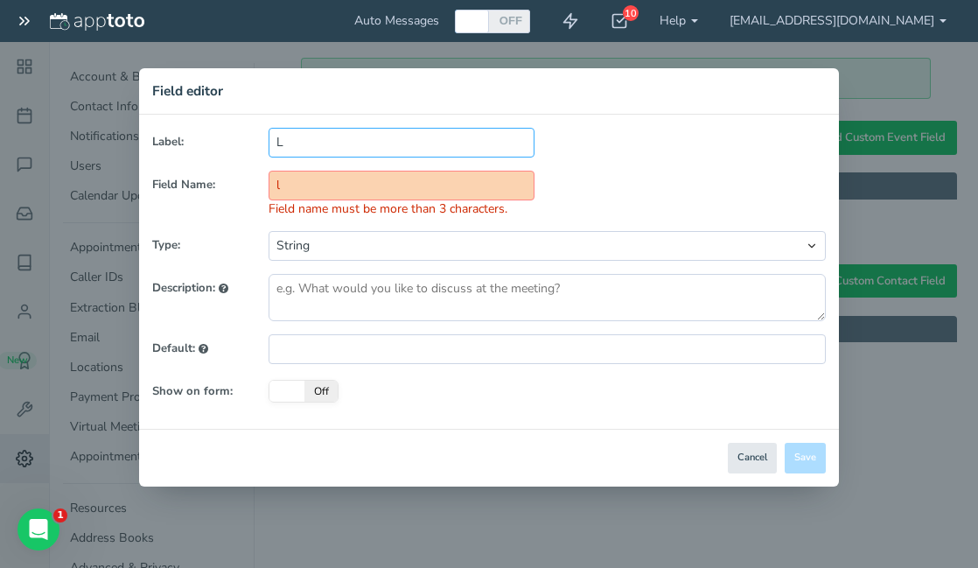
type input "Le"
type input "le"
type input "Let"
type input "let"
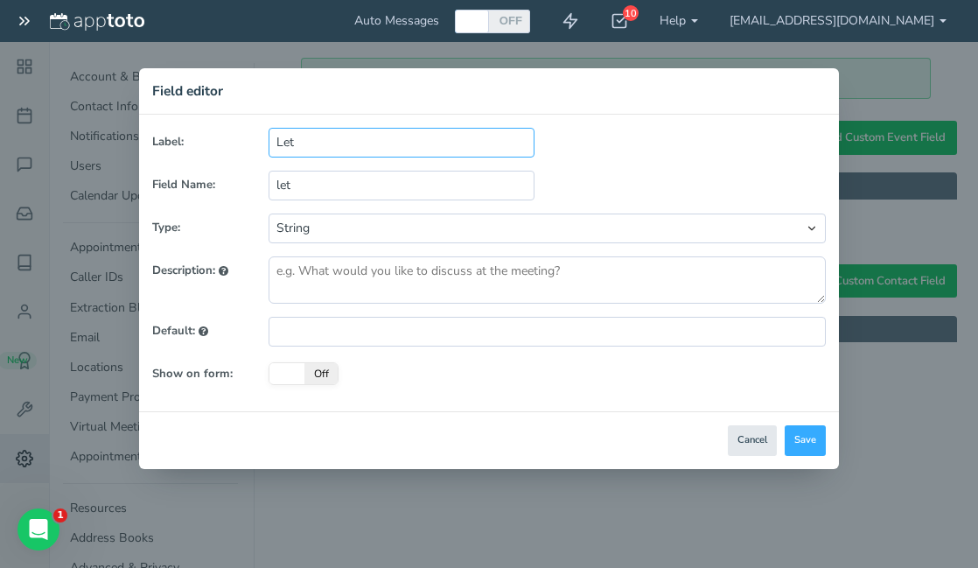
type input "Leti"
type input "leti"
type input "Letic"
type input "letic"
type input "Letici"
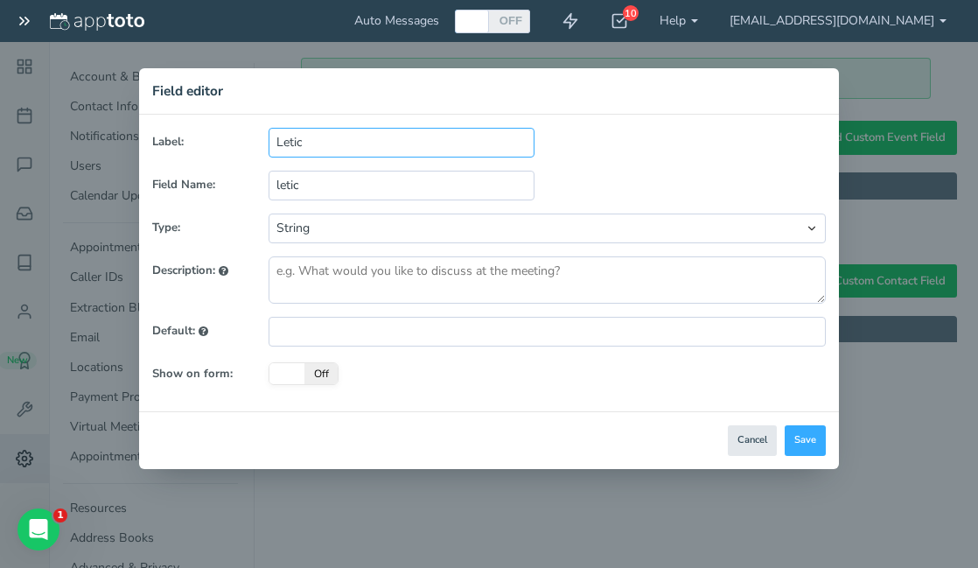
type input "letici"
type input "Leticia"
type input "leticia"
type input "Leticia"
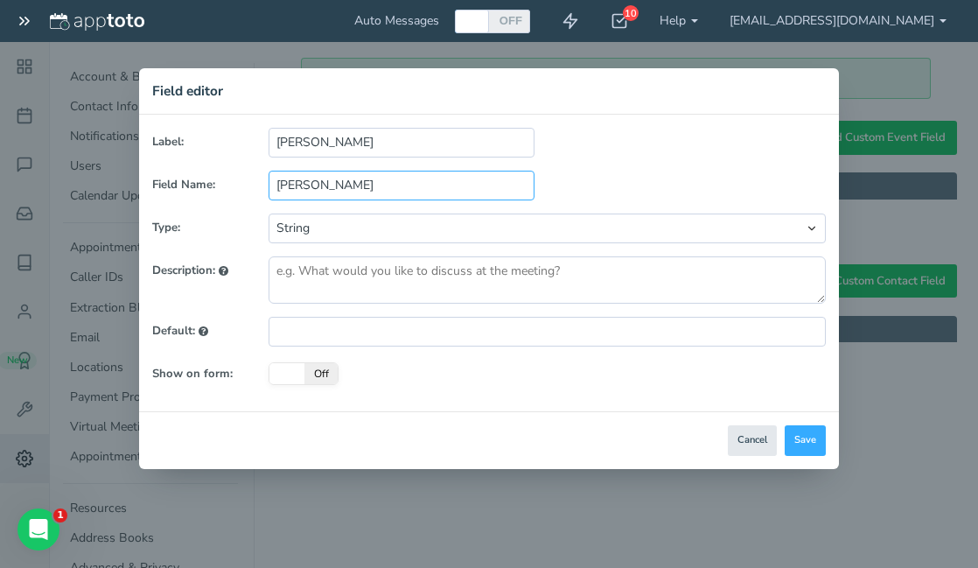
click at [347, 192] on input "leticia" at bounding box center [401, 186] width 265 height 30
click at [748, 438] on button "Cancel" at bounding box center [752, 440] width 49 height 31
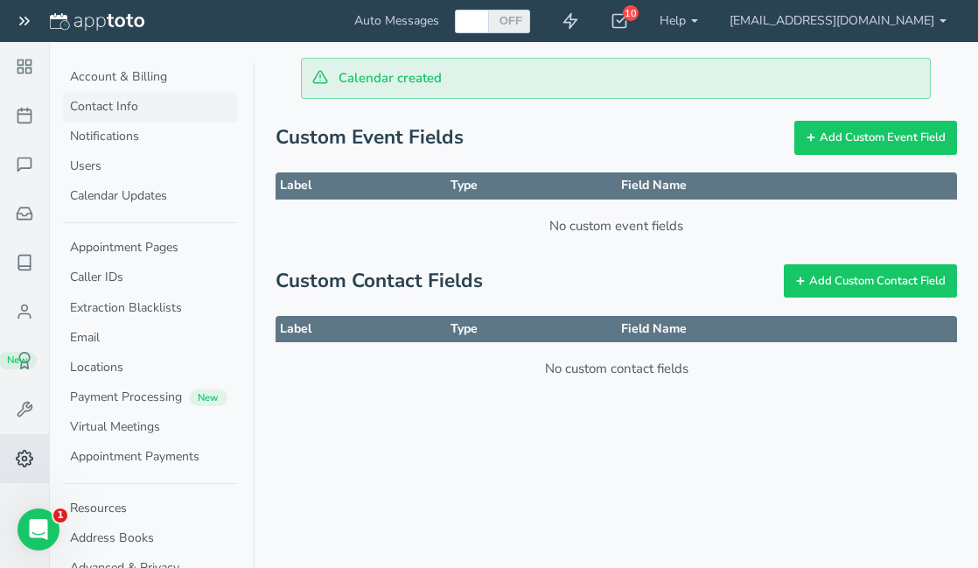
click at [119, 104] on link "Contact Info" at bounding box center [150, 108] width 175 height 30
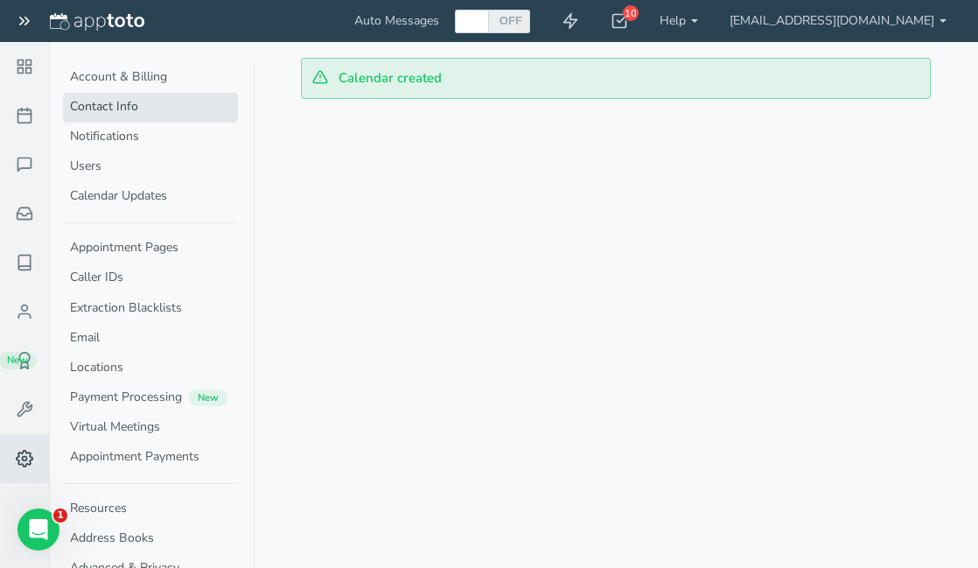
select select "720"
select select "1200"
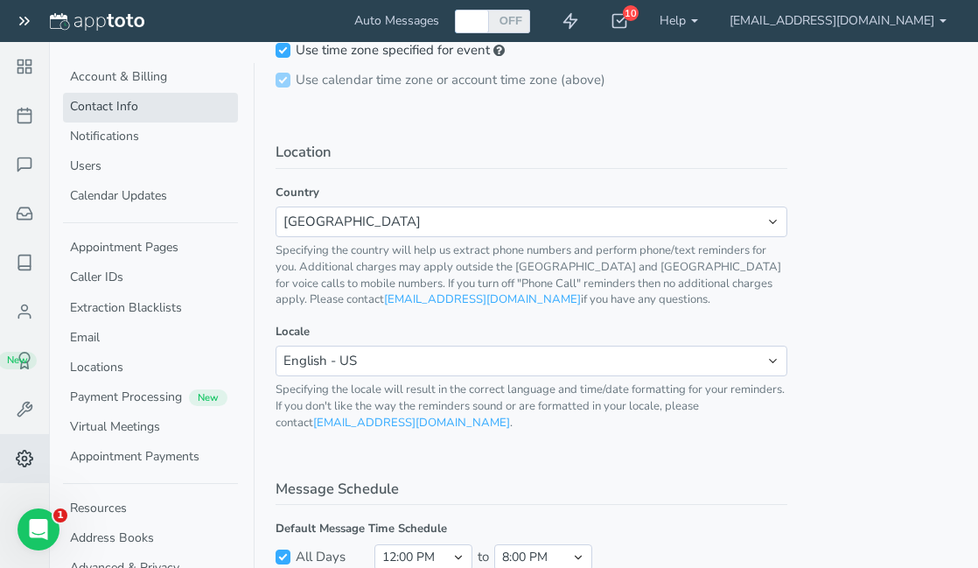
scroll to position [1171, 0]
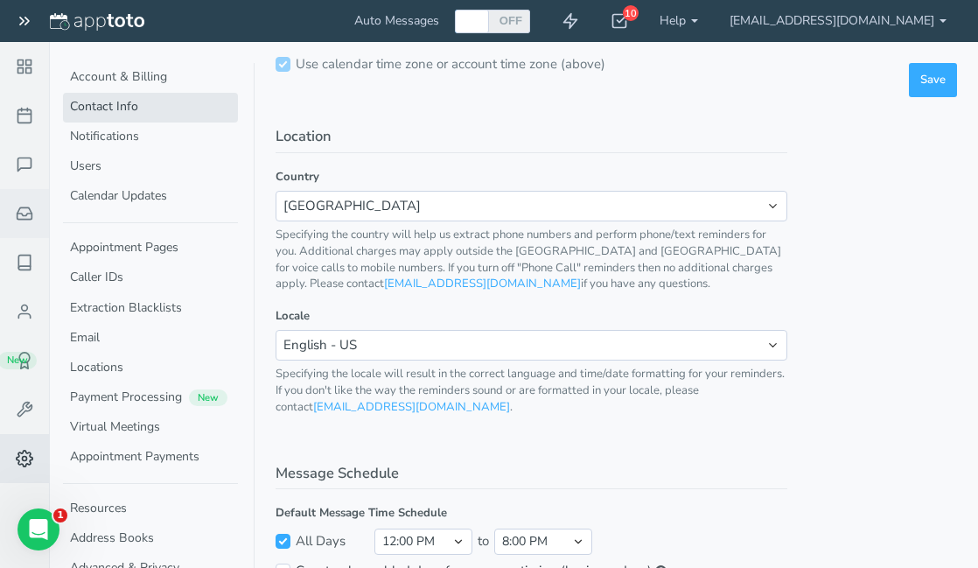
click at [26, 218] on icon at bounding box center [24, 213] width 17 height 17
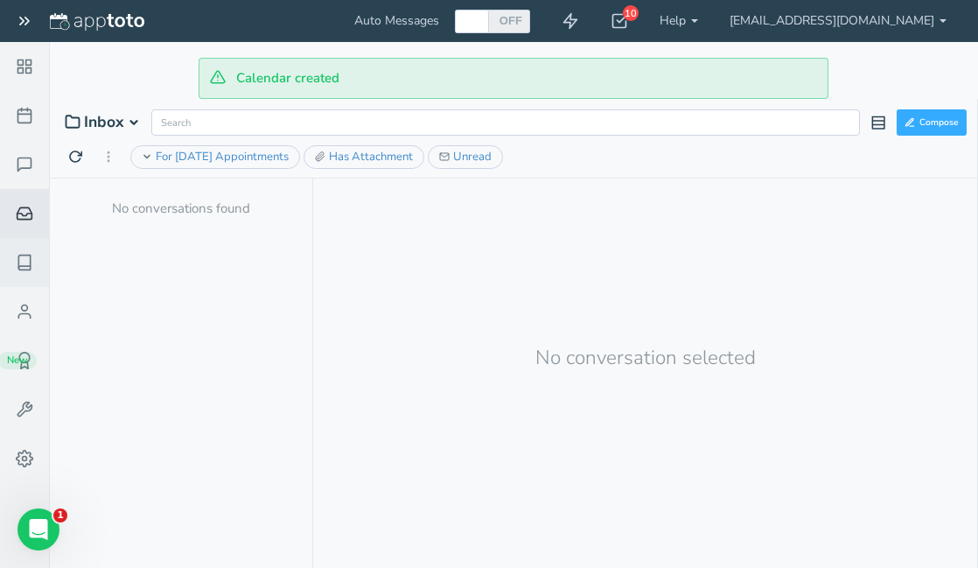
click at [24, 259] on icon at bounding box center [24, 262] width 17 height 17
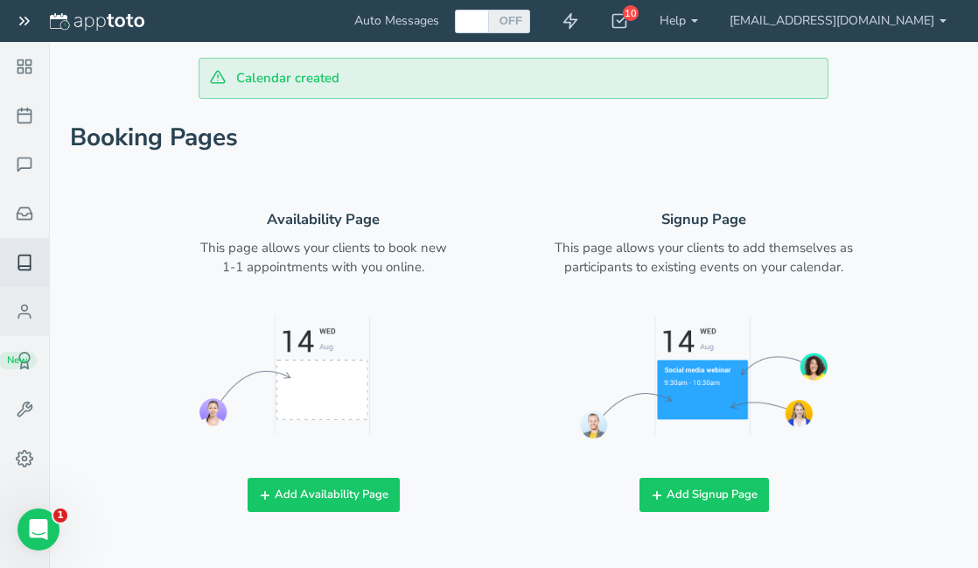
click at [24, 303] on icon at bounding box center [24, 311] width 17 height 17
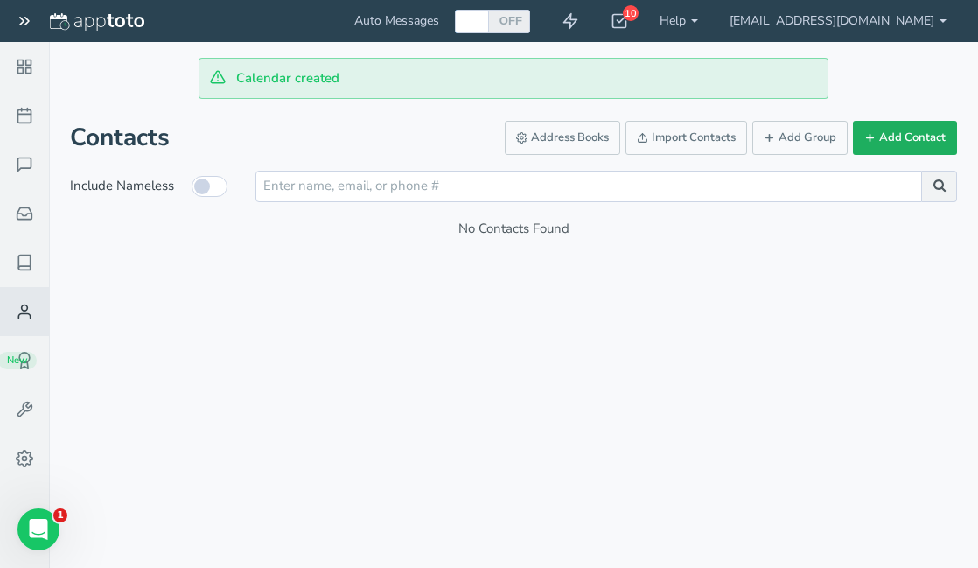
click at [926, 143] on button "Add Contact" at bounding box center [905, 138] width 104 height 34
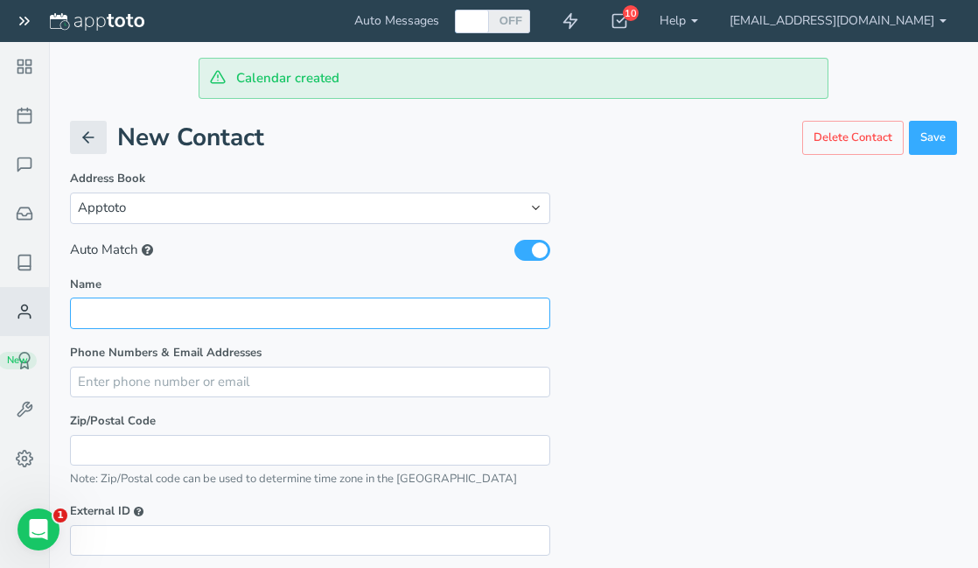
type input "D"
